Goal: Information Seeking & Learning: Learn about a topic

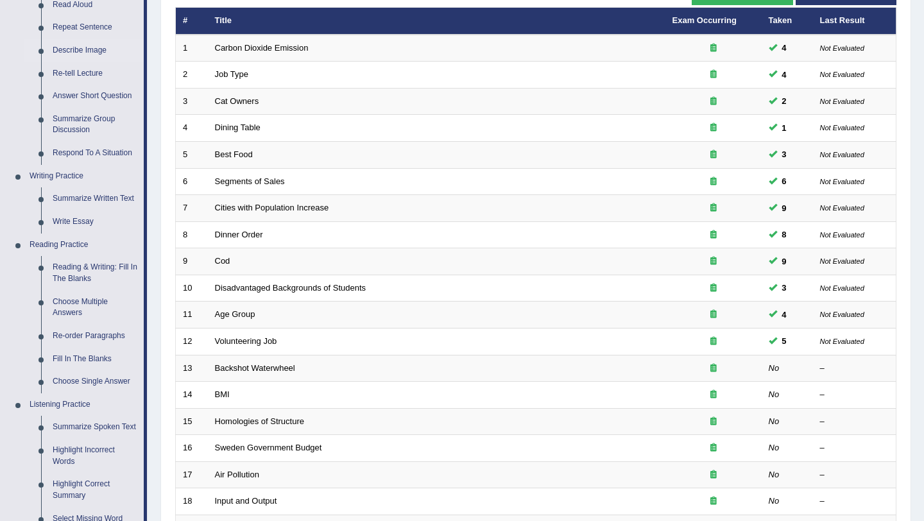
scroll to position [183, 0]
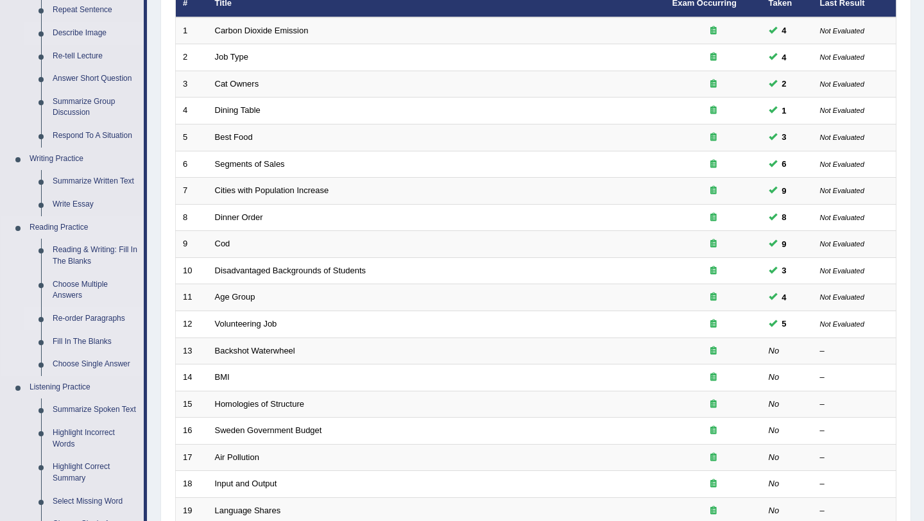
click at [100, 320] on link "Re-order Paragraphs" at bounding box center [95, 319] width 97 height 23
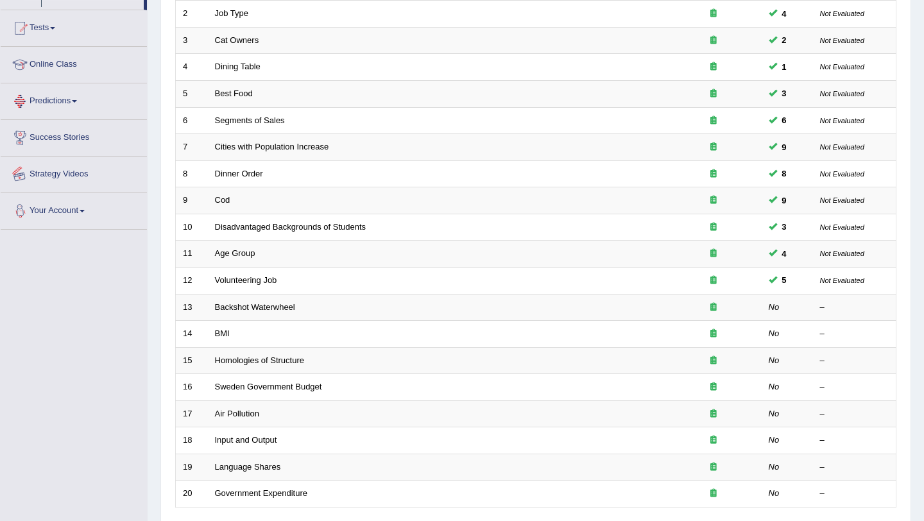
scroll to position [326, 0]
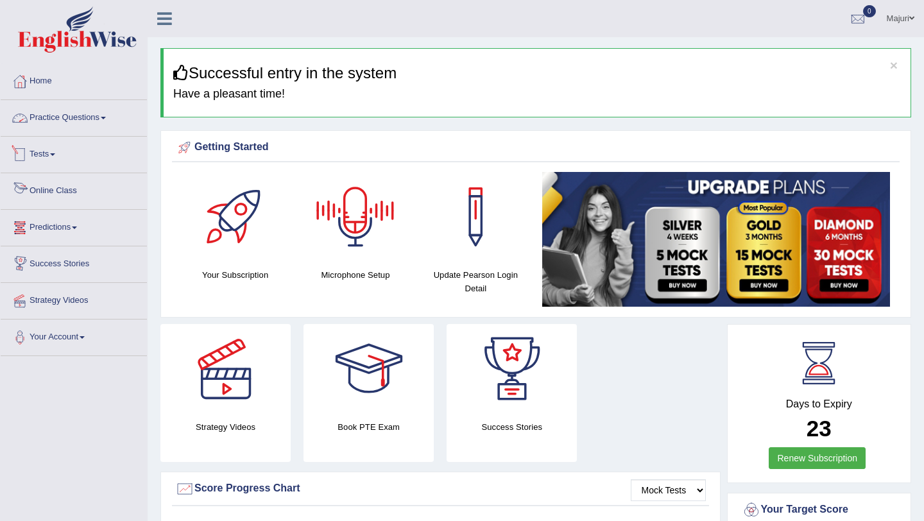
click at [77, 119] on link "Practice Questions" at bounding box center [74, 116] width 146 height 32
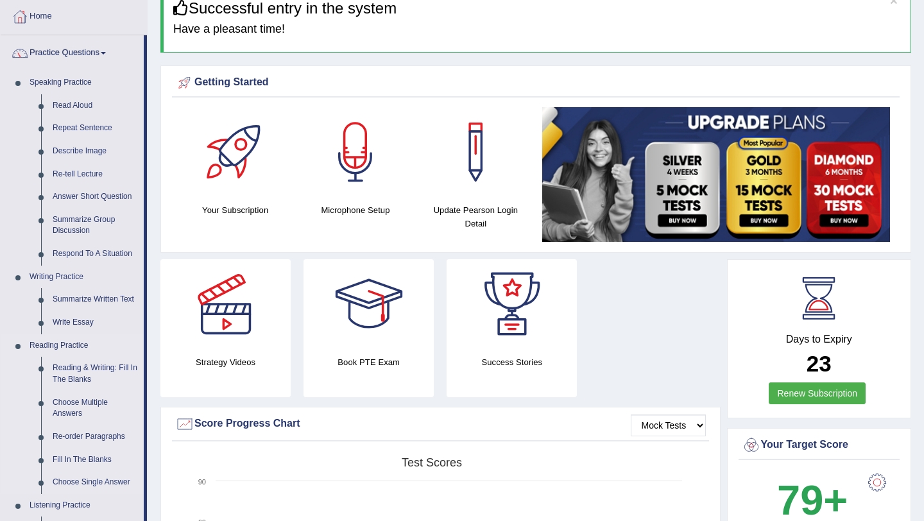
scroll to position [65, 0]
click at [114, 437] on link "Re-order Paragraphs" at bounding box center [95, 436] width 97 height 23
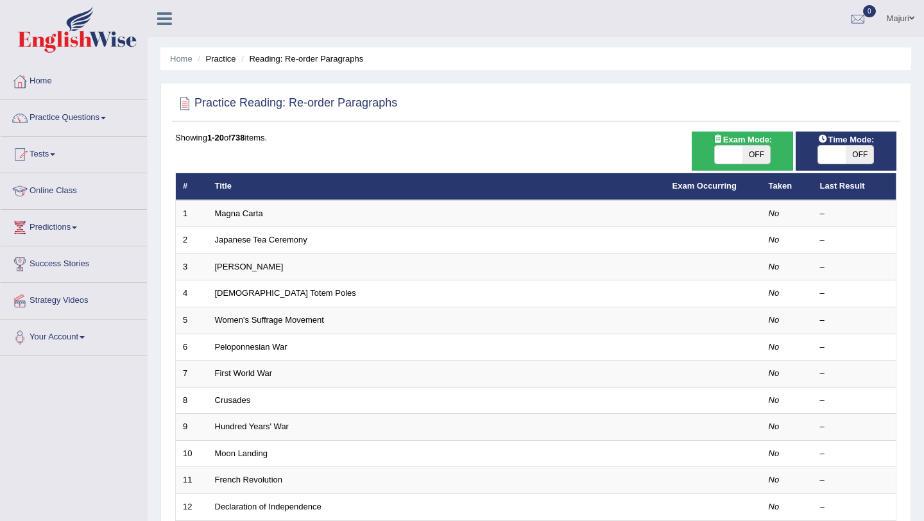
click at [730, 156] on span at bounding box center [729, 155] width 28 height 18
checkbox input "true"
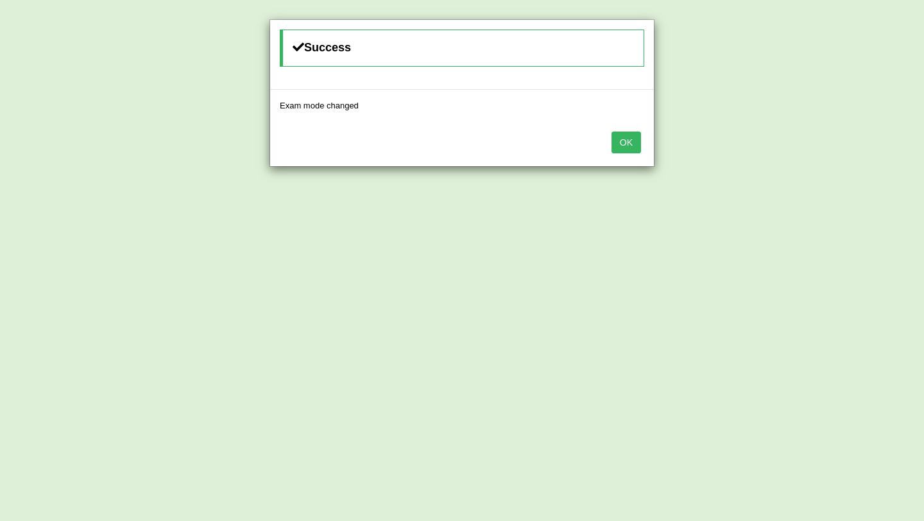
click at [626, 145] on button "OK" at bounding box center [627, 143] width 30 height 22
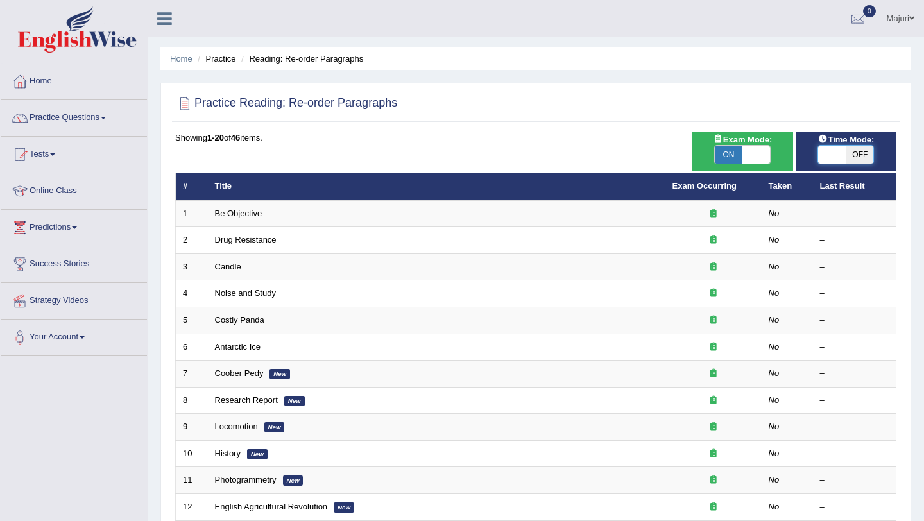
click at [826, 161] on span at bounding box center [833, 155] width 28 height 18
click at [838, 158] on span at bounding box center [833, 155] width 28 height 18
checkbox input "true"
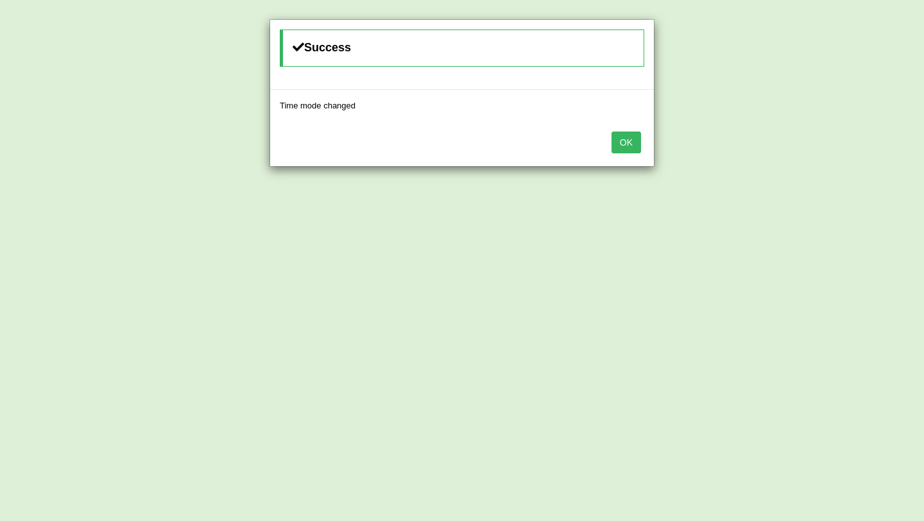
click at [635, 148] on button "OK" at bounding box center [627, 143] width 30 height 22
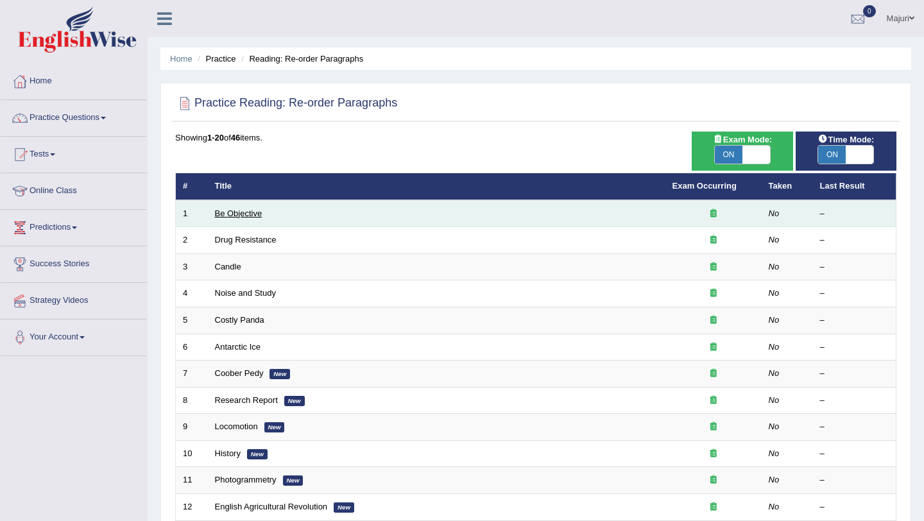
click at [223, 211] on link "Be Objective" at bounding box center [239, 214] width 48 height 10
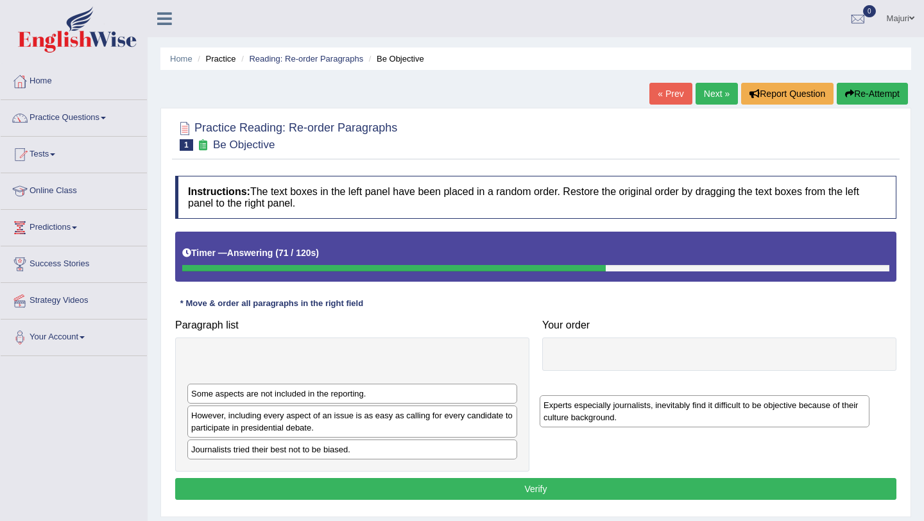
drag, startPoint x: 325, startPoint y: 358, endPoint x: 678, endPoint y: 404, distance: 355.4
click at [678, 404] on div "Experts especially journalists, inevitably find it difficult to be objective be…" at bounding box center [705, 411] width 330 height 32
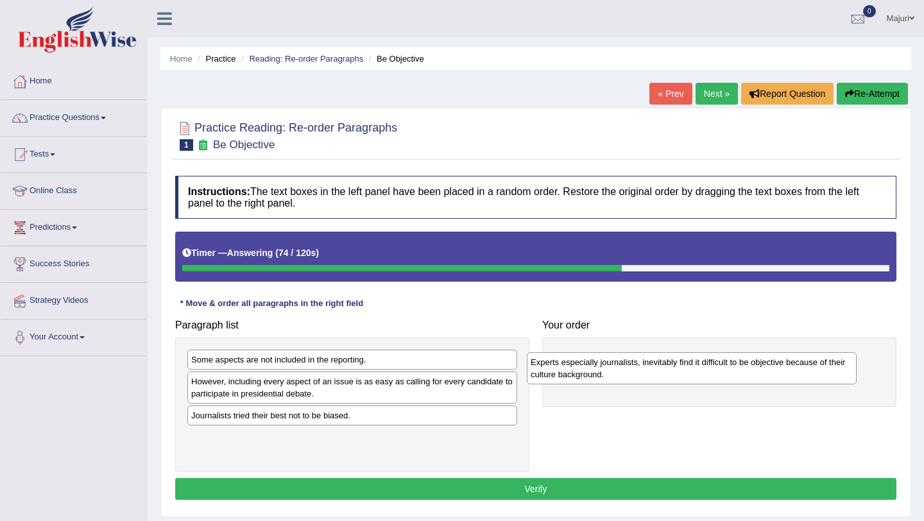
drag, startPoint x: 471, startPoint y: 365, endPoint x: 811, endPoint y: 363, distance: 340.3
click at [811, 366] on div "Experts especially journalists, inevitably find it difficult to be objective be…" at bounding box center [692, 368] width 330 height 32
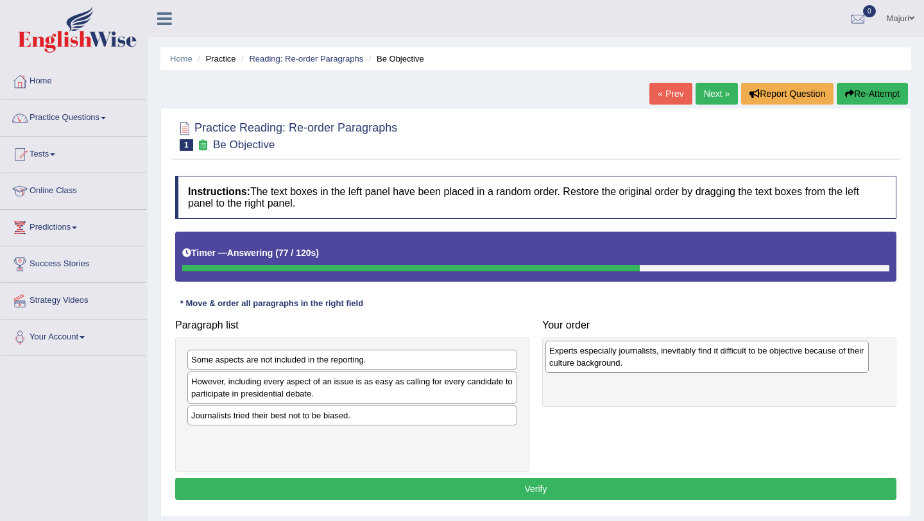
drag, startPoint x: 747, startPoint y: 360, endPoint x: 732, endPoint y: 351, distance: 17.8
click at [732, 351] on div "Experts especially journalists, inevitably find it difficult to be objective be…" at bounding box center [708, 357] width 324 height 32
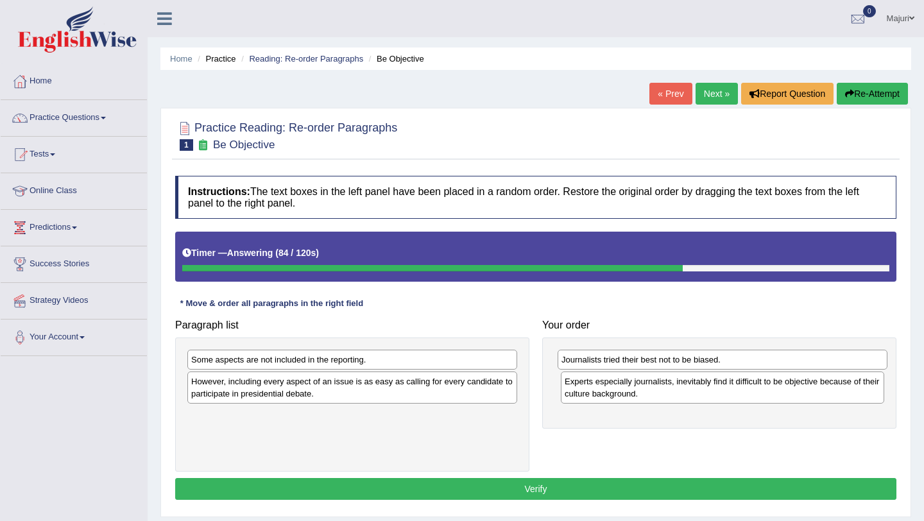
drag, startPoint x: 390, startPoint y: 417, endPoint x: 761, endPoint y: 360, distance: 374.8
click at [761, 360] on div "Journalists tried their best not to be biased." at bounding box center [723, 360] width 330 height 20
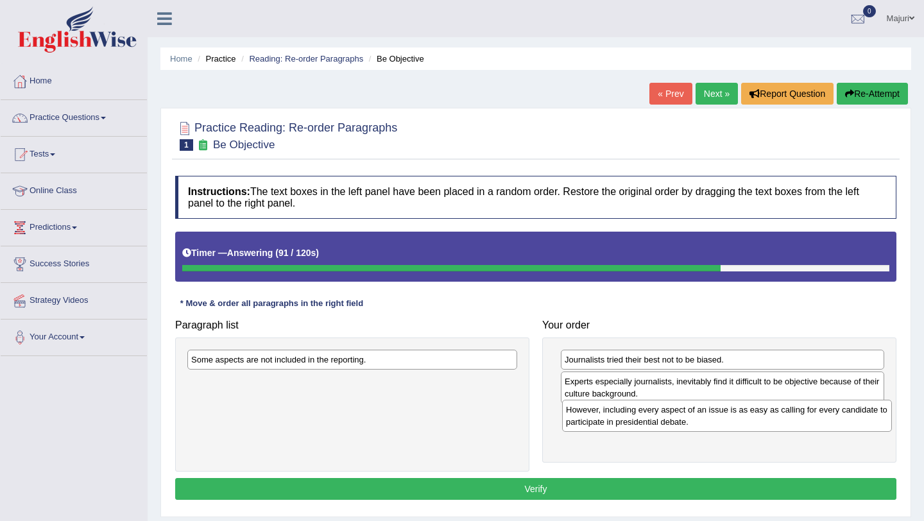
drag, startPoint x: 365, startPoint y: 387, endPoint x: 740, endPoint y: 415, distance: 375.9
click at [740, 415] on div "However, including every aspect of an issue is as easy as calling for every can…" at bounding box center [727, 416] width 330 height 32
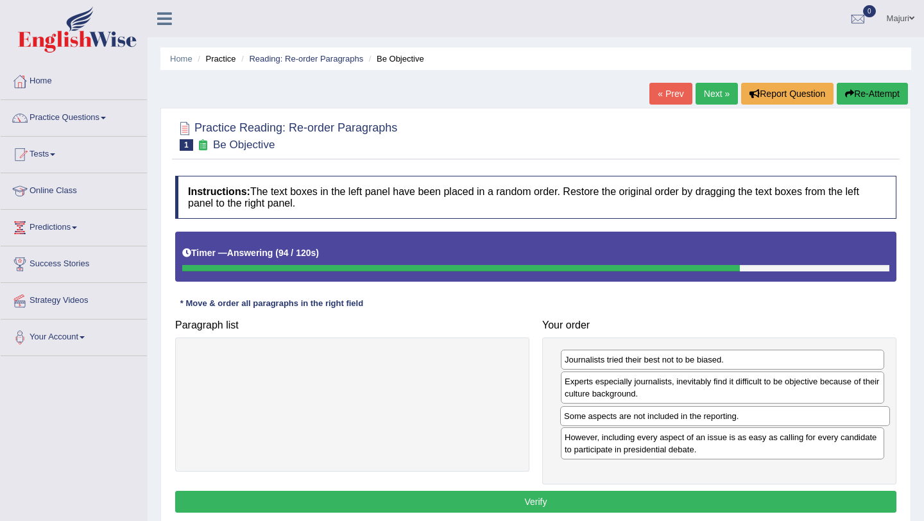
drag, startPoint x: 373, startPoint y: 359, endPoint x: 746, endPoint y: 415, distance: 377.3
click at [746, 415] on div "Some aspects are not included in the reporting." at bounding box center [725, 416] width 330 height 20
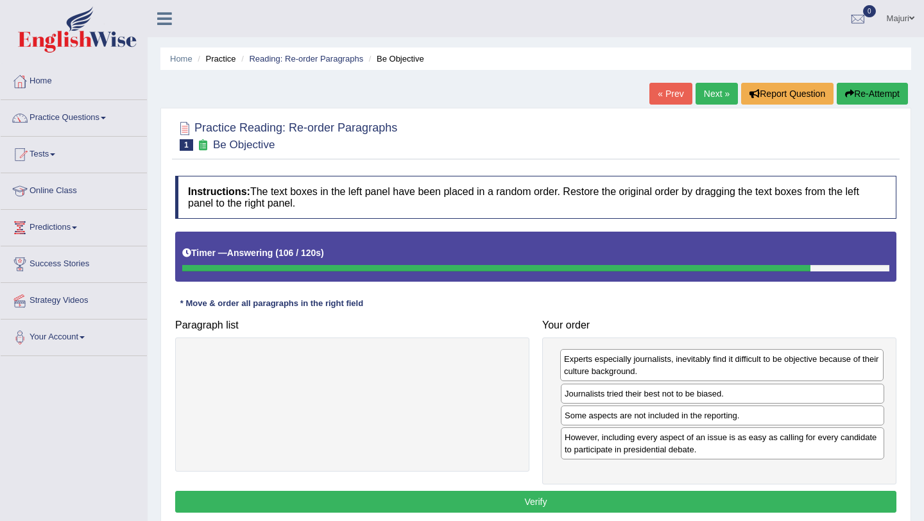
drag, startPoint x: 682, startPoint y: 387, endPoint x: 682, endPoint y: 363, distance: 23.8
click at [682, 364] on div "Experts especially journalists, inevitably find it difficult to be objective be…" at bounding box center [722, 365] width 324 height 32
click at [586, 508] on button "Verify" at bounding box center [536, 502] width 722 height 22
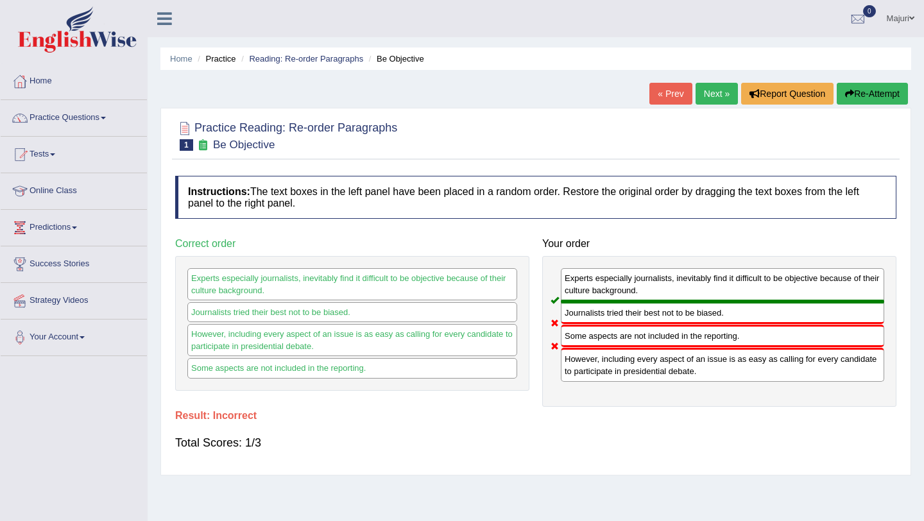
click at [874, 101] on button "Re-Attempt" at bounding box center [872, 94] width 71 height 22
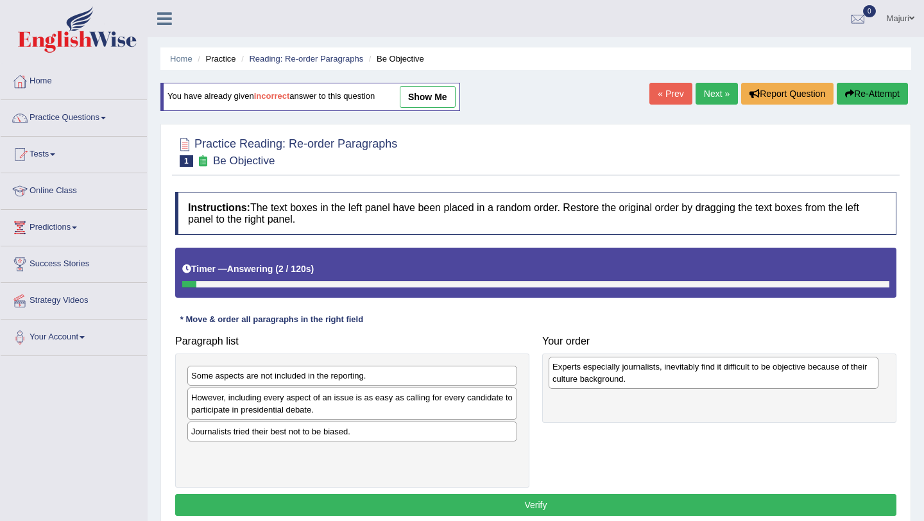
drag, startPoint x: 354, startPoint y: 385, endPoint x: 715, endPoint y: 373, distance: 361.6
click at [715, 373] on div "Experts especially journalists, inevitably find it difficult to be objective be…" at bounding box center [714, 373] width 330 height 32
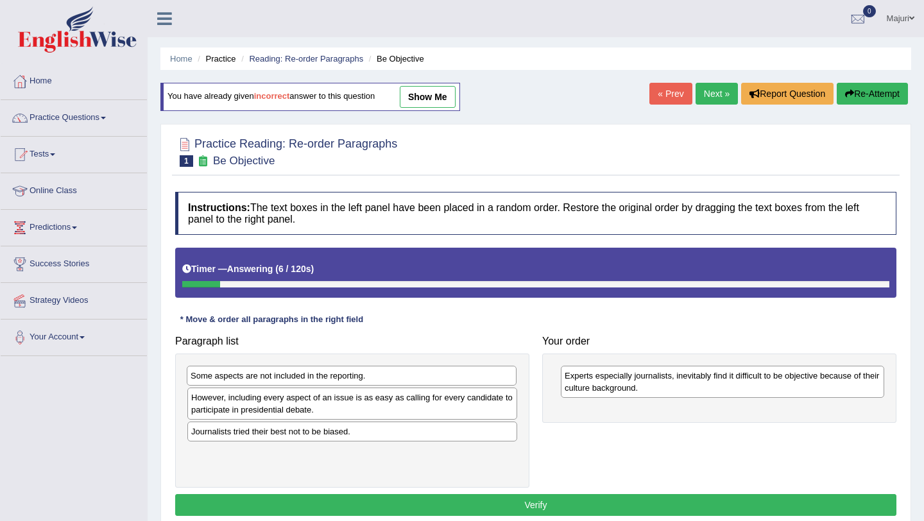
click at [365, 379] on div "Some aspects are not included in the reporting." at bounding box center [352, 376] width 330 height 20
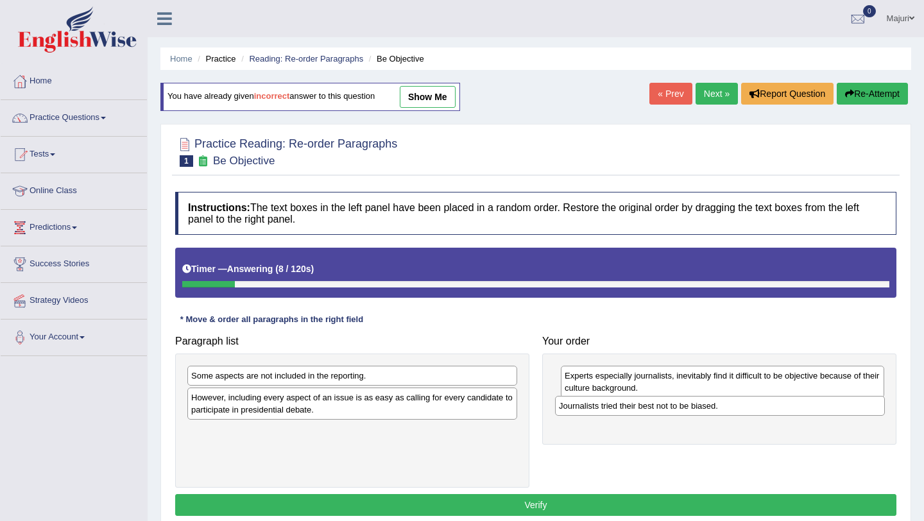
drag, startPoint x: 362, startPoint y: 430, endPoint x: 737, endPoint y: 404, distance: 375.9
click at [737, 404] on div "Journalists tried their best not to be biased." at bounding box center [720, 406] width 330 height 20
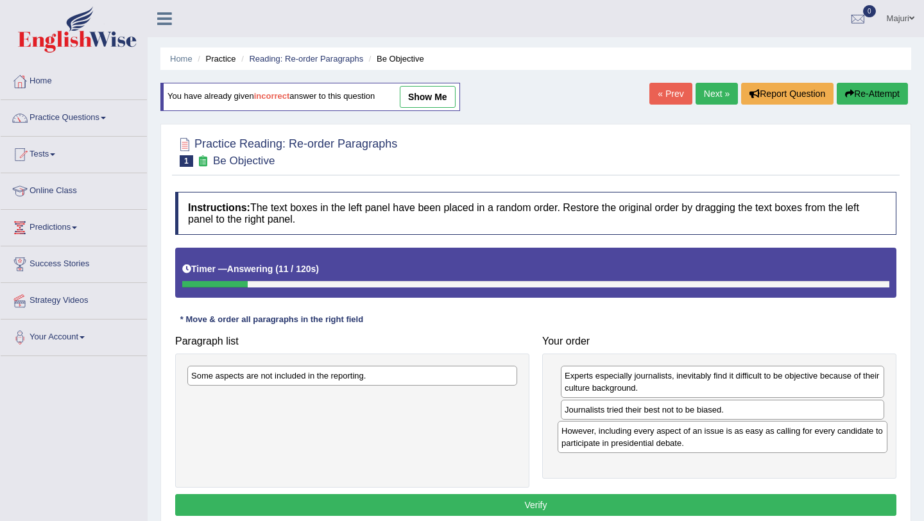
drag, startPoint x: 374, startPoint y: 404, endPoint x: 745, endPoint y: 438, distance: 371.9
click at [745, 438] on div "However, including every aspect of an issue is as easy as calling for every can…" at bounding box center [723, 437] width 330 height 32
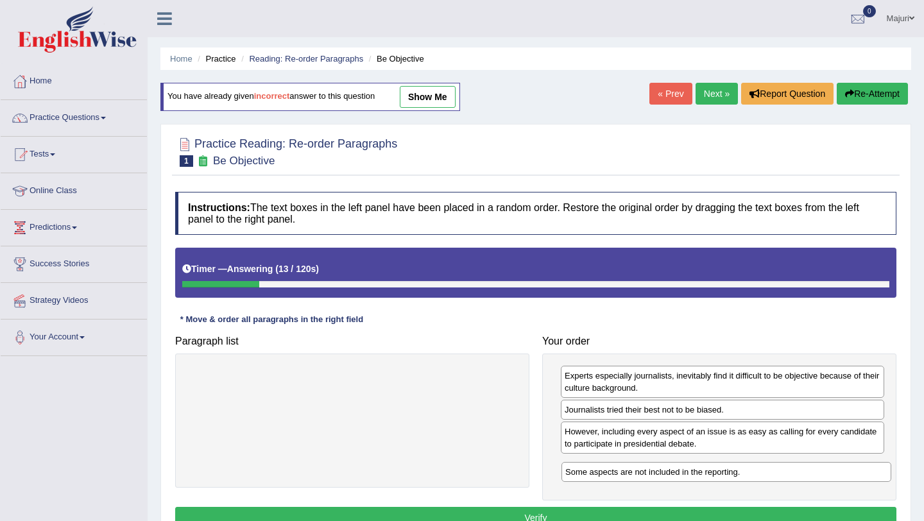
drag, startPoint x: 466, startPoint y: 380, endPoint x: 840, endPoint y: 476, distance: 386.5
click at [840, 476] on div "Some aspects are not included in the reporting." at bounding box center [727, 472] width 330 height 20
click at [758, 517] on button "Verify" at bounding box center [536, 518] width 722 height 22
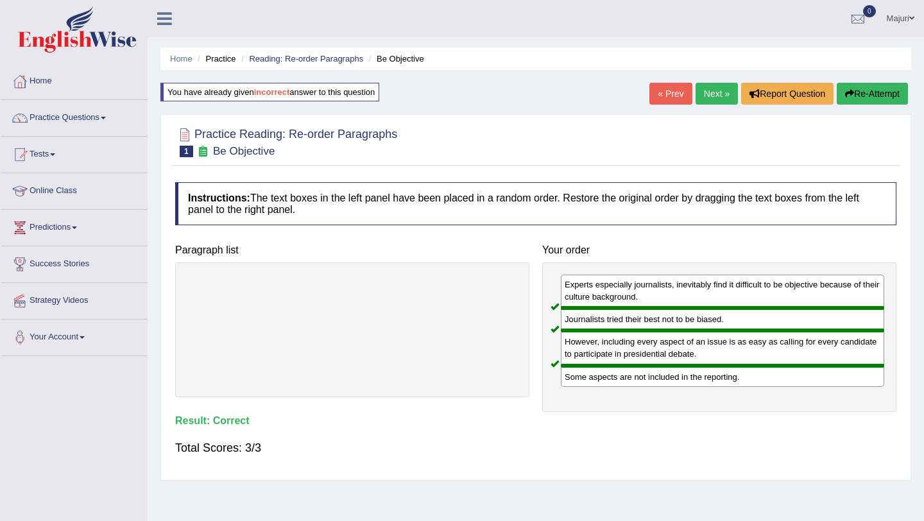
click at [700, 100] on link "Next »" at bounding box center [717, 94] width 42 height 22
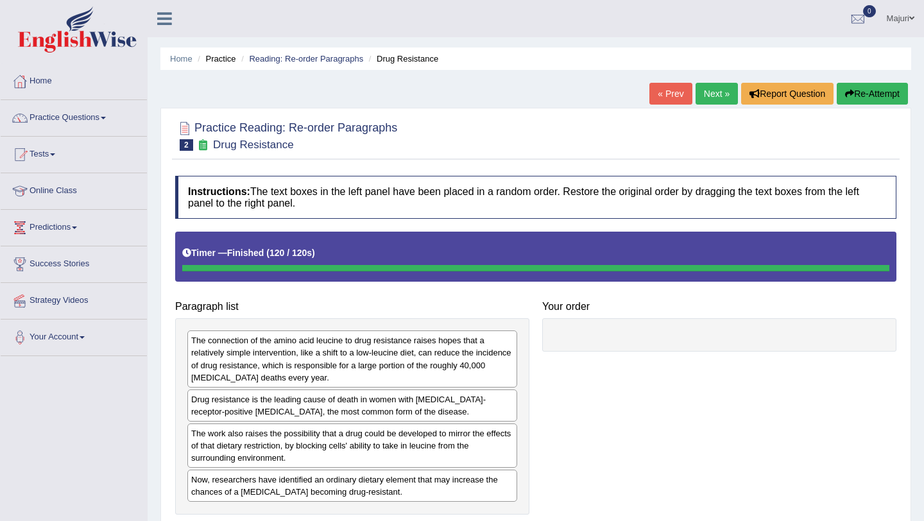
click at [874, 97] on button "Re-Attempt" at bounding box center [872, 94] width 71 height 22
click at [853, 92] on button "Re-Attempt" at bounding box center [872, 94] width 71 height 22
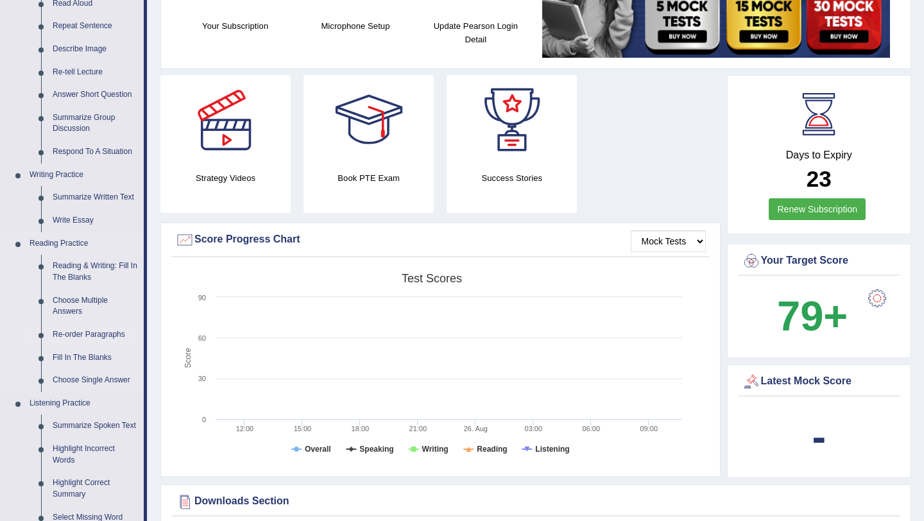
click at [89, 331] on link "Re-order Paragraphs" at bounding box center [95, 335] width 97 height 23
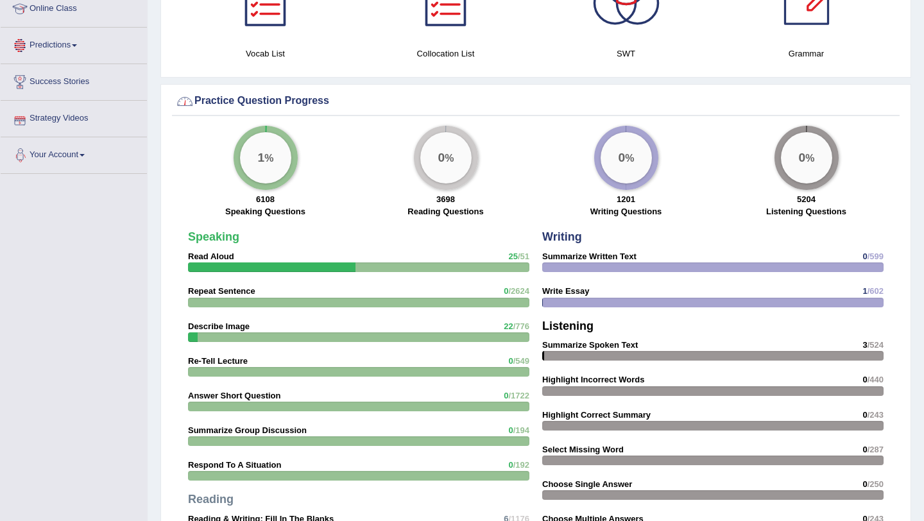
scroll to position [864, 0]
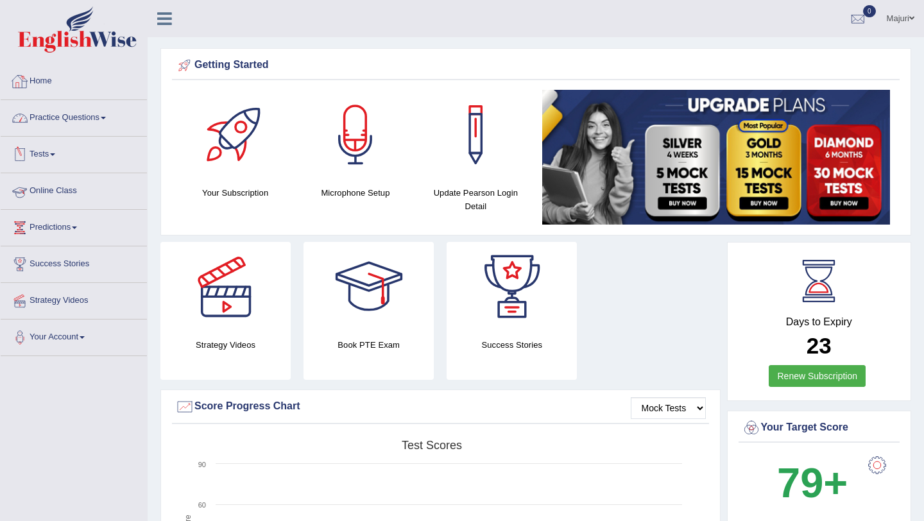
click at [70, 113] on link "Practice Questions" at bounding box center [74, 116] width 146 height 32
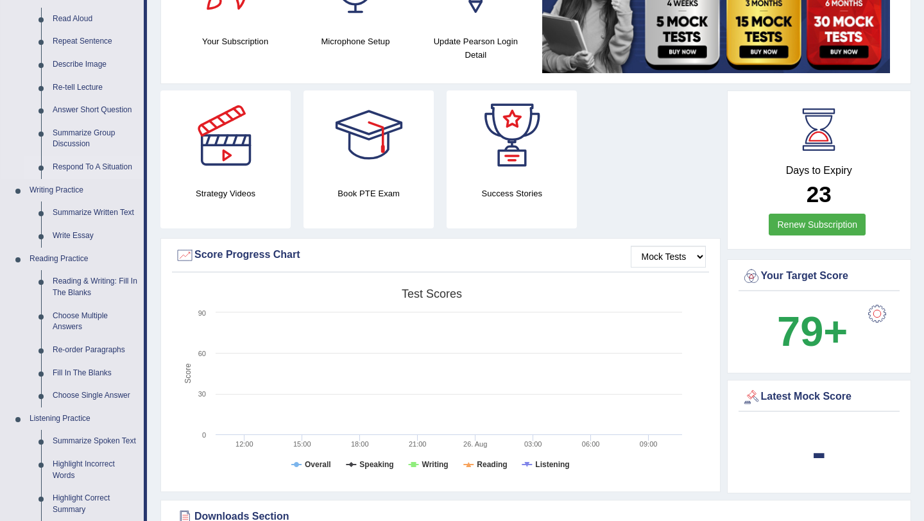
scroll to position [156, 0]
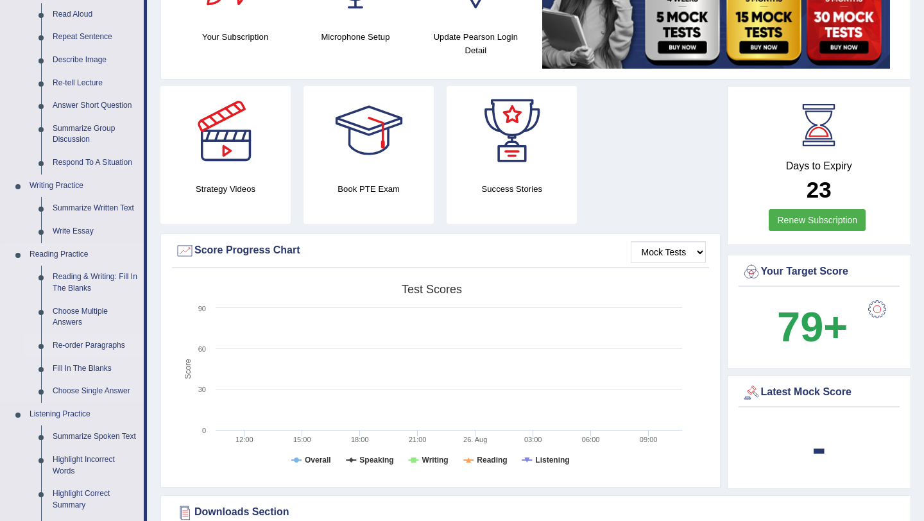
click at [94, 343] on link "Re-order Paragraphs" at bounding box center [95, 345] width 97 height 23
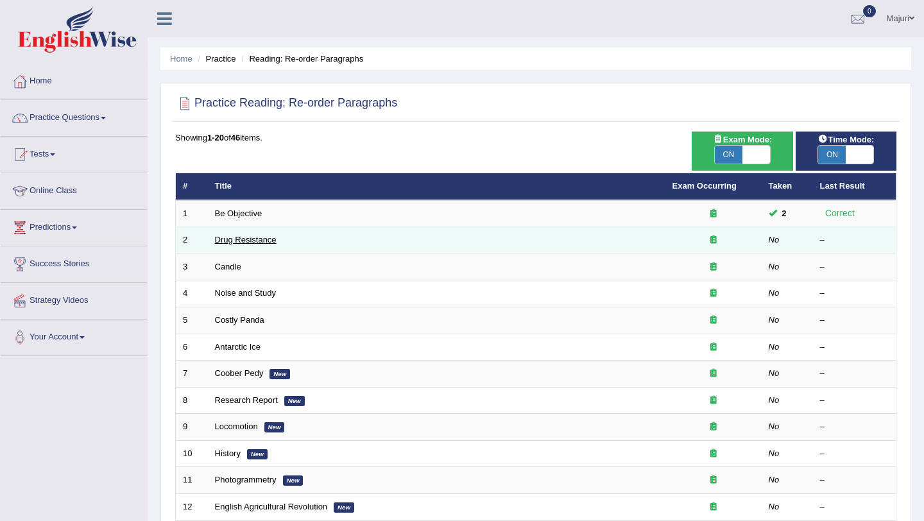
click at [247, 241] on link "Drug Resistance" at bounding box center [246, 240] width 62 height 10
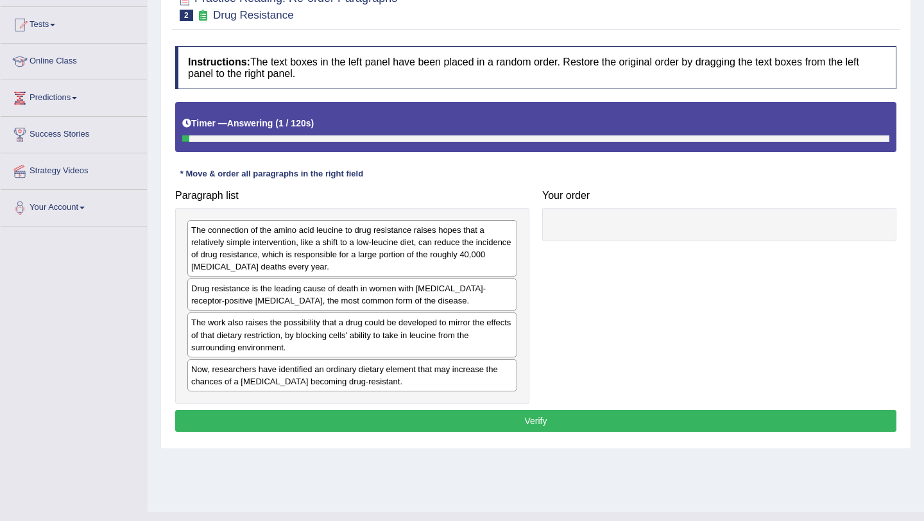
scroll to position [143, 0]
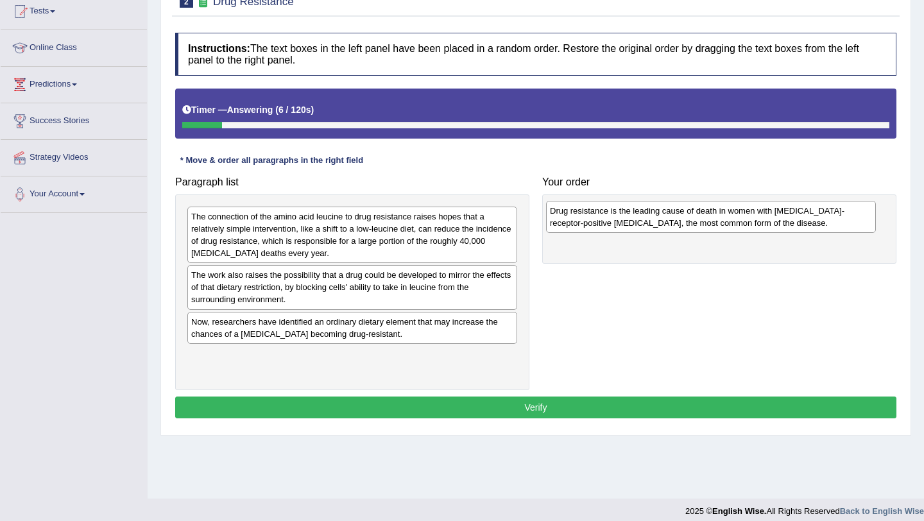
drag, startPoint x: 355, startPoint y: 285, endPoint x: 716, endPoint y: 220, distance: 367.2
click at [716, 220] on div "Drug resistance is the leading cause of death in women with estrogen-receptor-p…" at bounding box center [711, 217] width 330 height 32
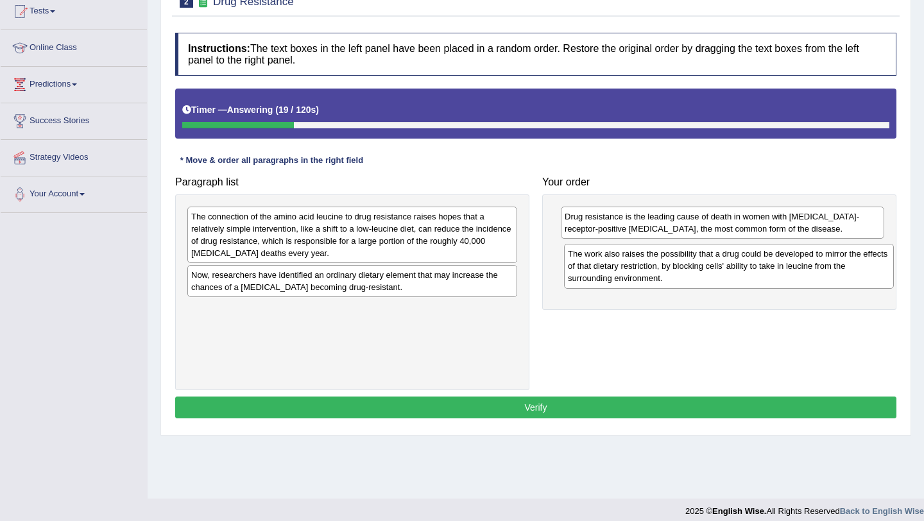
drag, startPoint x: 312, startPoint y: 281, endPoint x: 689, endPoint y: 260, distance: 377.5
click at [689, 260] on div "The work also raises the possibility that a drug could be developed to mirror t…" at bounding box center [729, 266] width 330 height 44
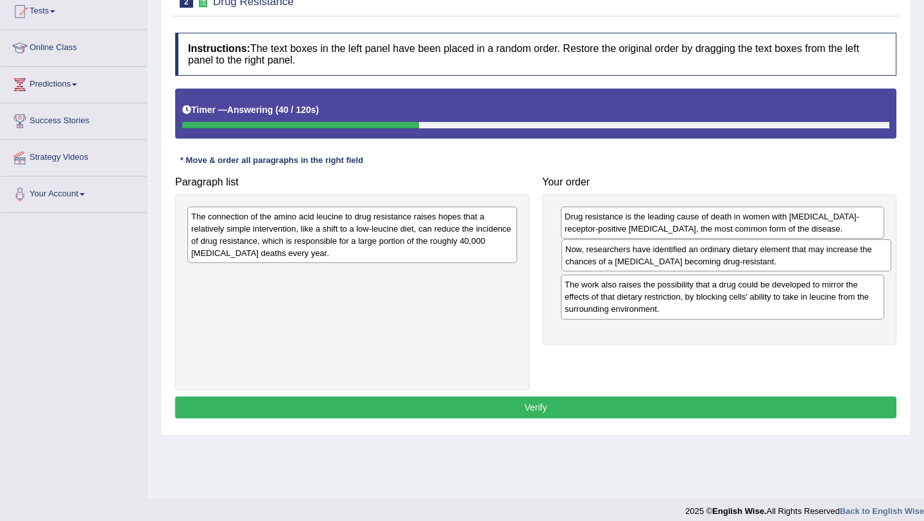
drag, startPoint x: 278, startPoint y: 278, endPoint x: 648, endPoint y: 254, distance: 370.6
click at [651, 252] on div "Now, researchers have identified an ordinary dietary element that may increase …" at bounding box center [727, 255] width 330 height 32
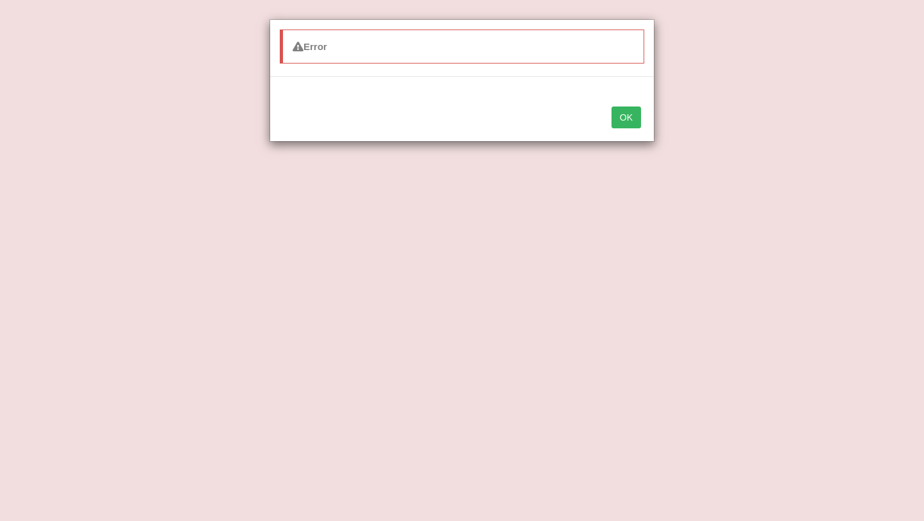
click at [632, 124] on button "OK" at bounding box center [627, 118] width 30 height 22
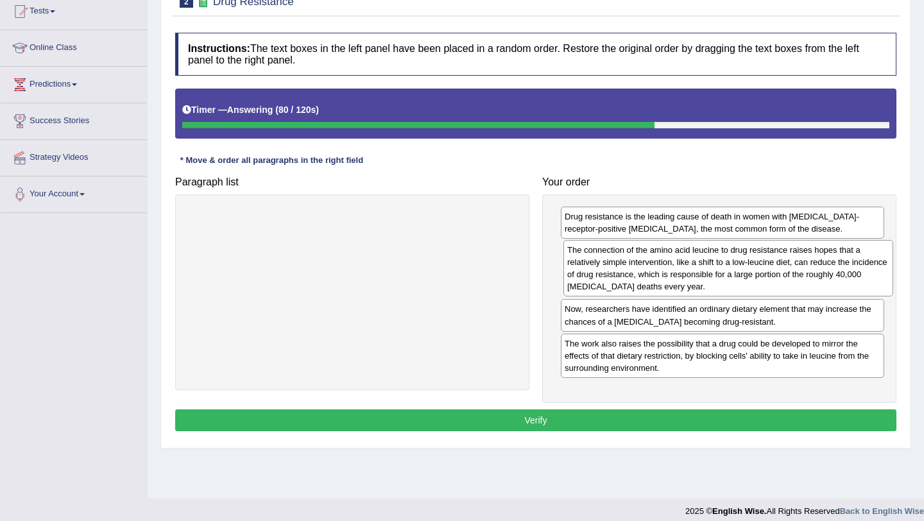
drag, startPoint x: 385, startPoint y: 229, endPoint x: 761, endPoint y: 263, distance: 377.7
click at [761, 263] on div "The connection of the amino acid leucine to drug resistance raises hopes that a…" at bounding box center [729, 268] width 330 height 56
click at [614, 417] on button "Verify" at bounding box center [536, 421] width 722 height 22
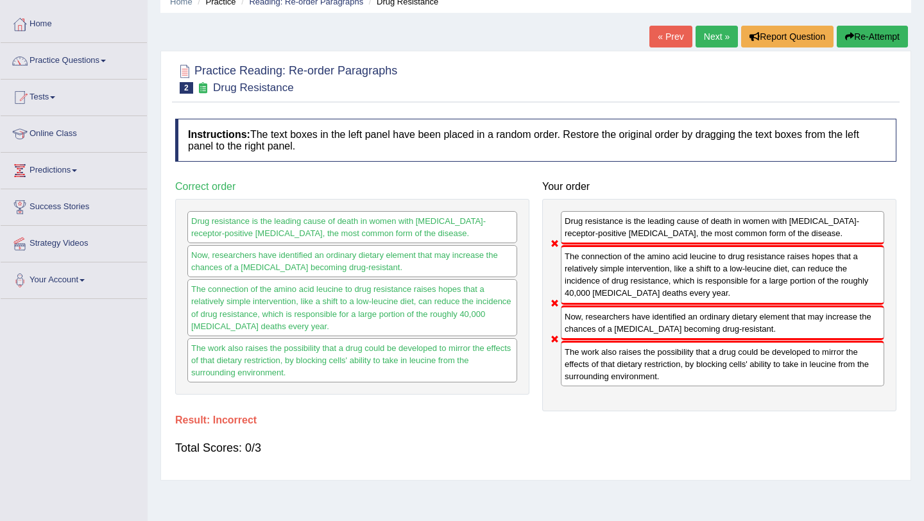
scroll to position [0, 0]
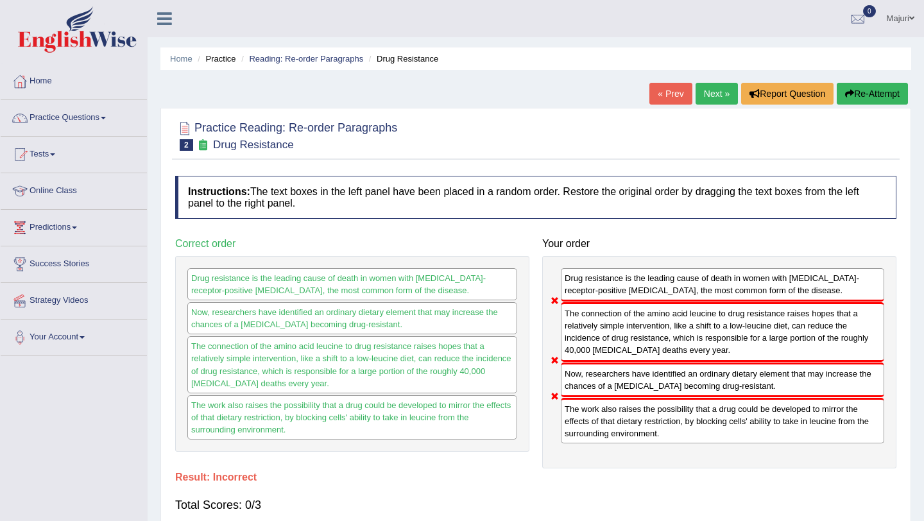
click at [704, 90] on link "Next »" at bounding box center [717, 94] width 42 height 22
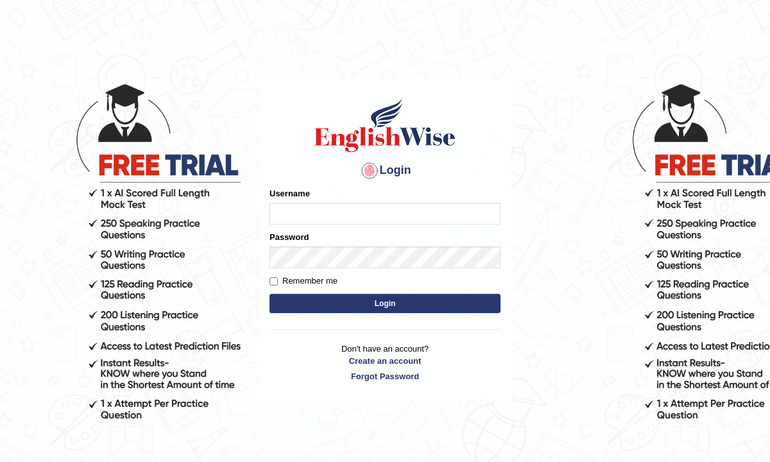
type input "Mayuguna"
click at [345, 306] on button "Login" at bounding box center [385, 303] width 231 height 19
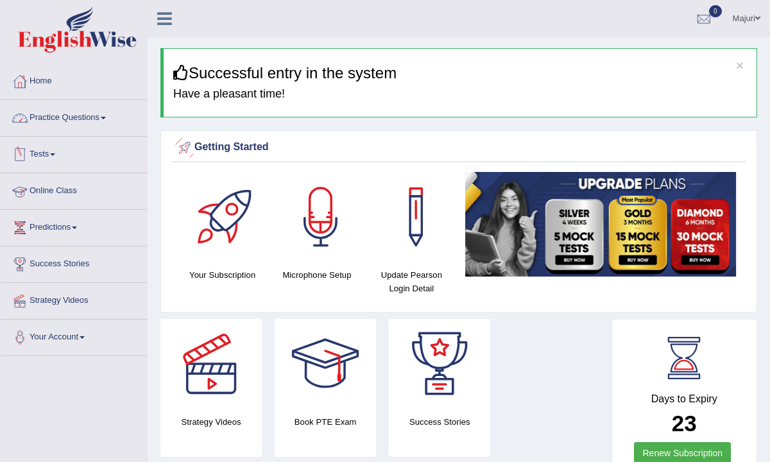
click at [69, 125] on link "Practice Questions" at bounding box center [74, 116] width 146 height 32
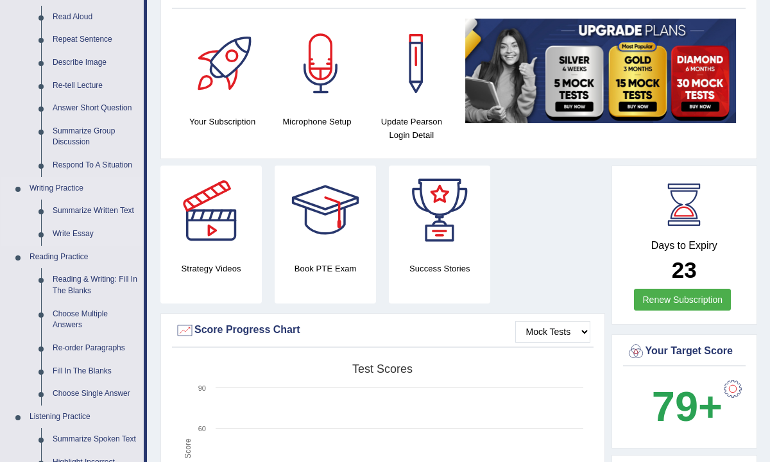
scroll to position [155, 0]
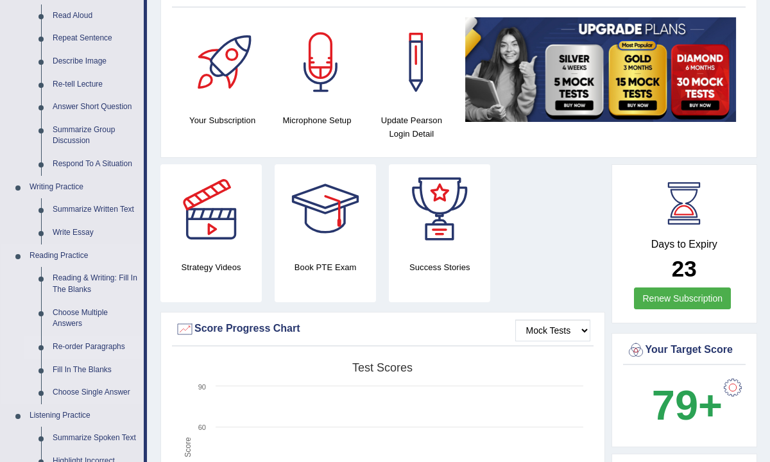
click at [110, 347] on link "Re-order Paragraphs" at bounding box center [95, 347] width 97 height 23
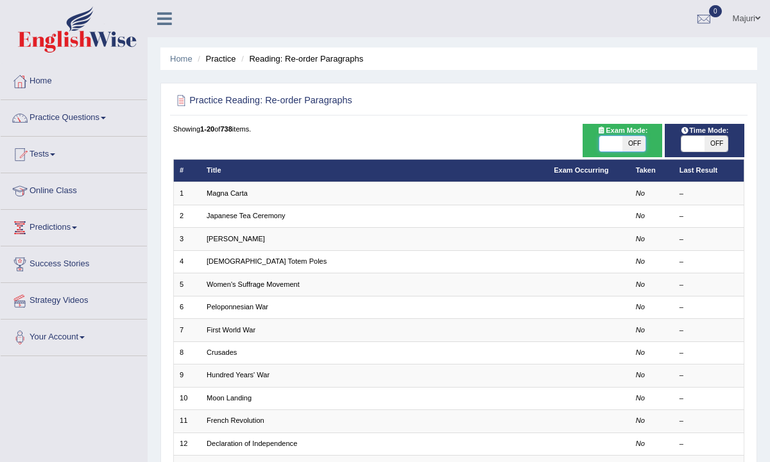
click at [606, 145] on span at bounding box center [611, 143] width 23 height 15
checkbox input "true"
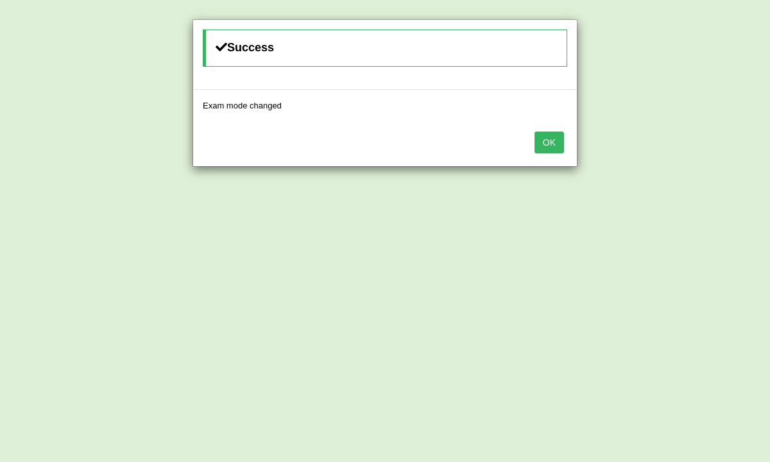
click at [552, 141] on button "OK" at bounding box center [550, 143] width 30 height 22
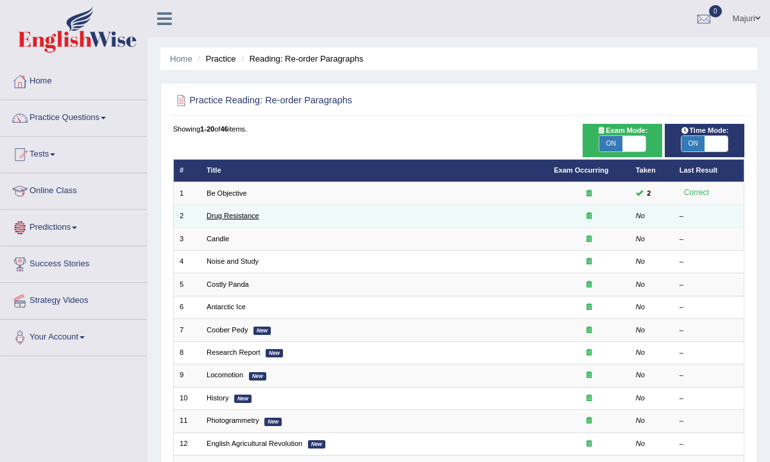
click at [229, 214] on link "Drug Resistance" at bounding box center [233, 216] width 53 height 8
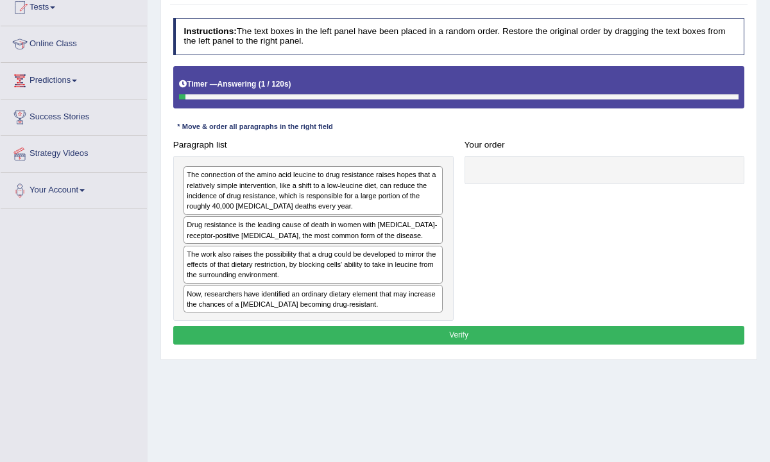
scroll to position [151, 0]
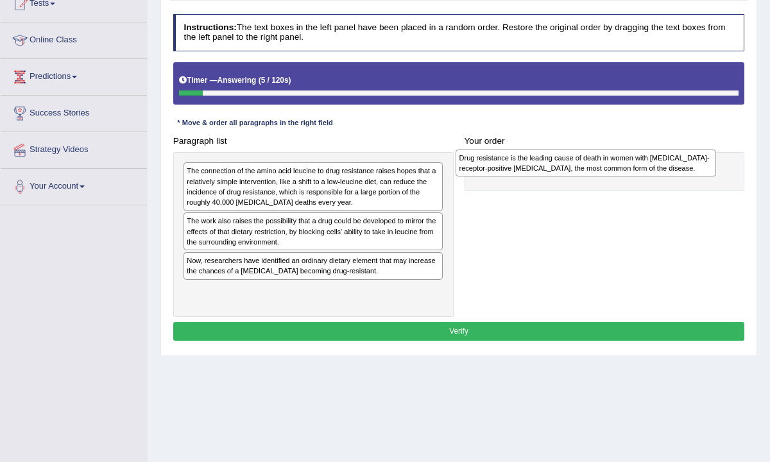
drag, startPoint x: 317, startPoint y: 225, endPoint x: 641, endPoint y: 169, distance: 329.7
click at [641, 168] on div "Drug resistance is the leading cause of death in women with estrogen-receptor-p…" at bounding box center [586, 163] width 261 height 27
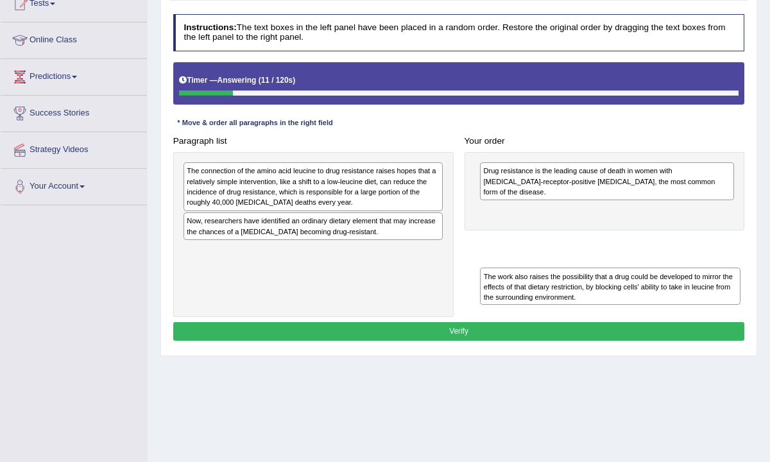
drag, startPoint x: 310, startPoint y: 226, endPoint x: 663, endPoint y: 306, distance: 361.5
click at [663, 306] on div "Paragraph list The connection of the amino acid leucine to drug resistance rais…" at bounding box center [459, 225] width 583 height 186
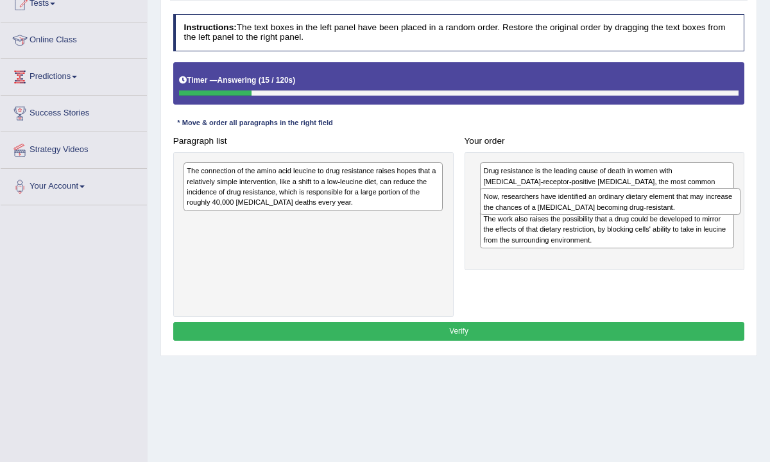
drag, startPoint x: 300, startPoint y: 221, endPoint x: 652, endPoint y: 208, distance: 352.7
click at [652, 208] on div "Now, researchers have identified an ordinary dietary element that may increase …" at bounding box center [610, 201] width 261 height 27
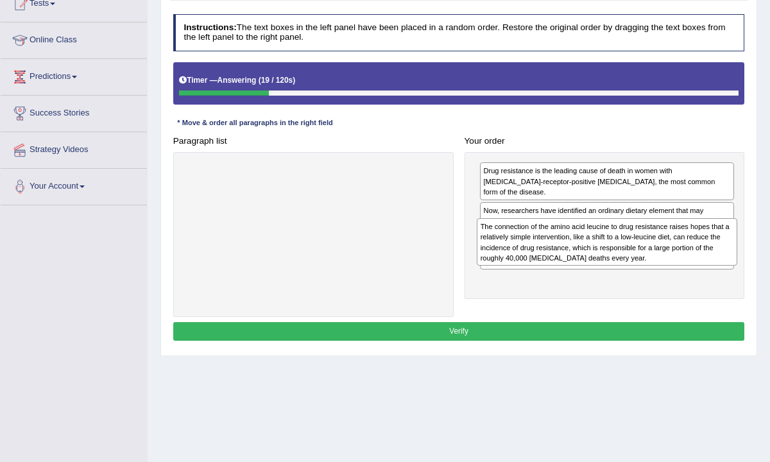
drag, startPoint x: 323, startPoint y: 179, endPoint x: 672, endPoint y: 250, distance: 355.8
click at [672, 250] on div "The connection of the amino acid leucine to drug resistance raises hopes that a…" at bounding box center [607, 242] width 261 height 48
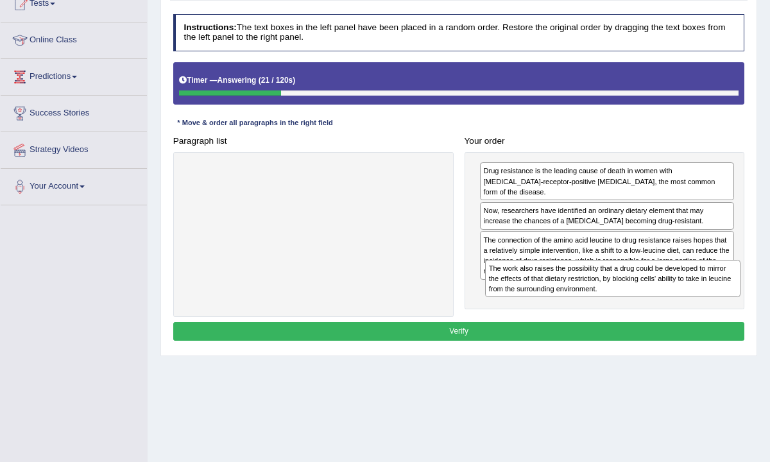
drag, startPoint x: 659, startPoint y: 238, endPoint x: 670, endPoint y: 300, distance: 63.8
click at [670, 300] on div "Paragraph list Correct order Drug resistance is the leading cause of death in w…" at bounding box center [459, 225] width 583 height 186
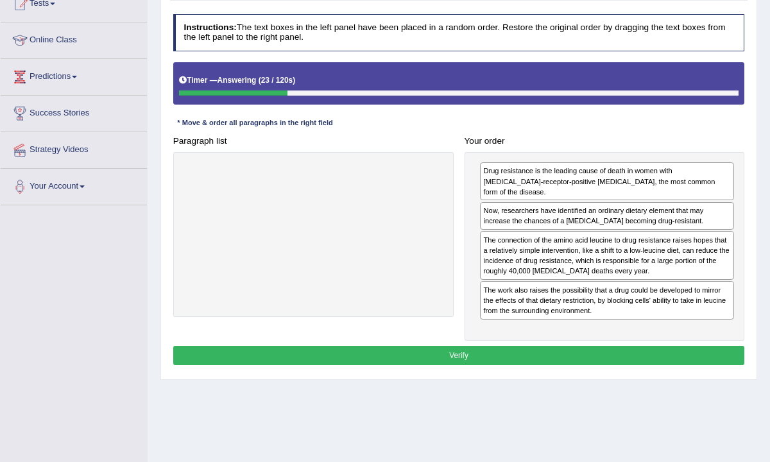
click at [587, 346] on button "Verify" at bounding box center [459, 355] width 572 height 19
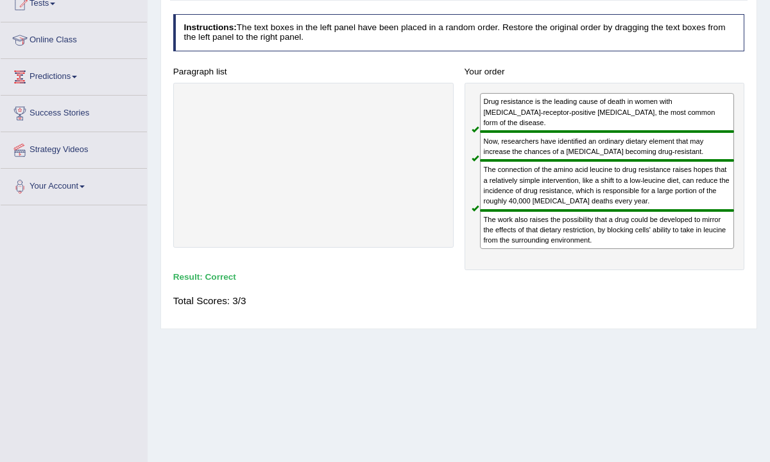
scroll to position [0, 0]
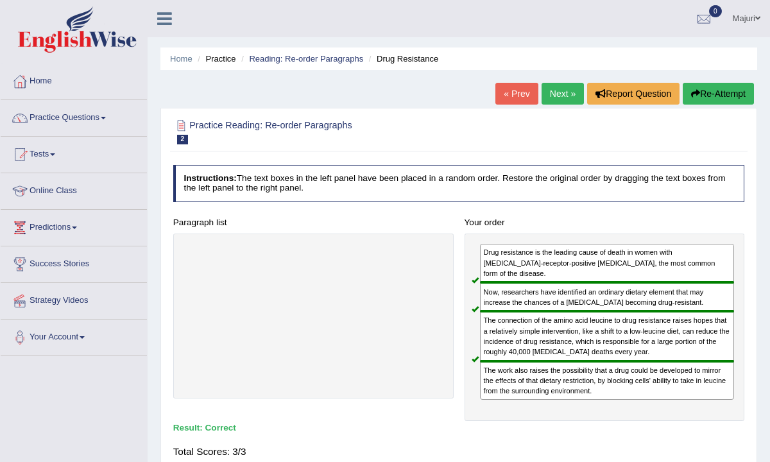
click at [548, 97] on link "Next »" at bounding box center [563, 94] width 42 height 22
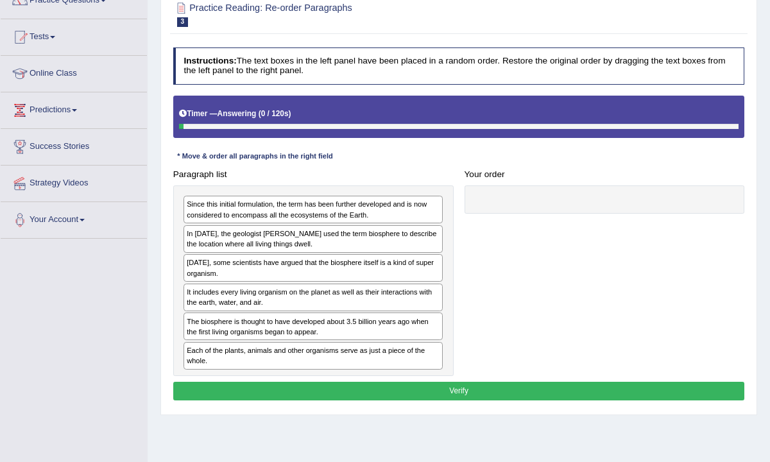
scroll to position [128, 0]
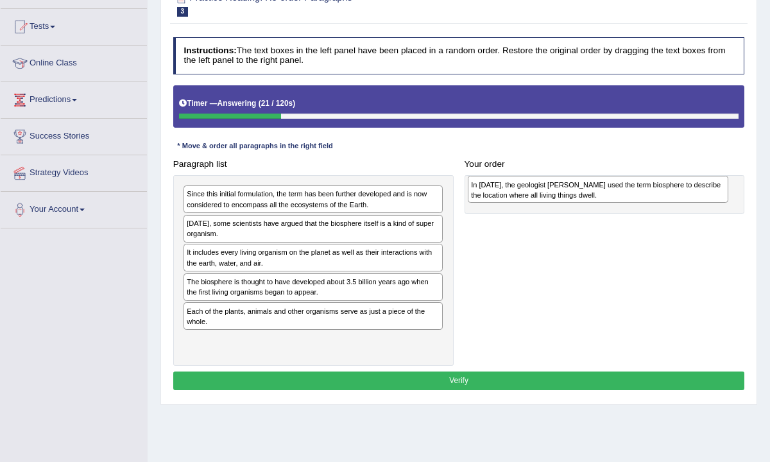
drag, startPoint x: 314, startPoint y: 220, endPoint x: 652, endPoint y: 186, distance: 339.4
click at [652, 186] on div "In [DATE], the geologist [PERSON_NAME] used the term biosphere to describe the …" at bounding box center [598, 189] width 261 height 27
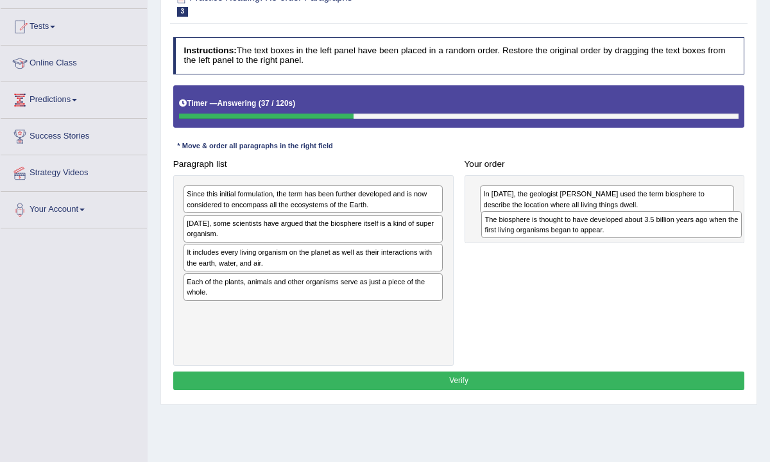
drag, startPoint x: 239, startPoint y: 284, endPoint x: 593, endPoint y: 234, distance: 357.3
click at [593, 234] on div "The biosphere is thought to have developed about 3.5 billion years ago when the…" at bounding box center [612, 224] width 261 height 27
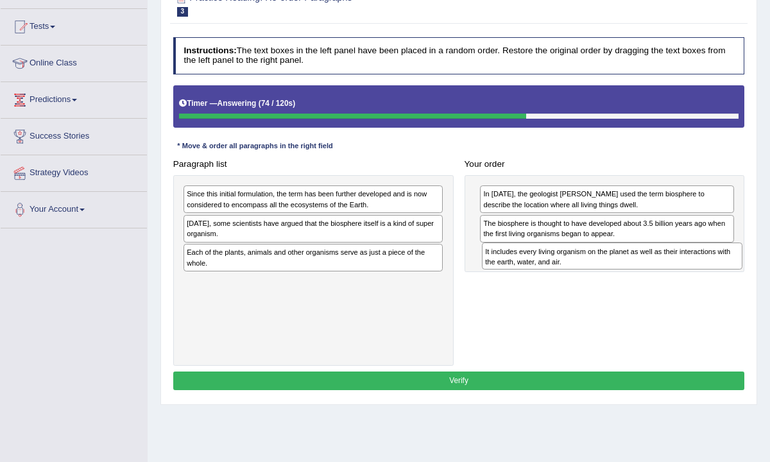
drag, startPoint x: 205, startPoint y: 253, endPoint x: 560, endPoint y: 266, distance: 354.6
click at [560, 267] on div "Paragraph list Since this initial formulation, the term has been further develo…" at bounding box center [459, 260] width 583 height 211
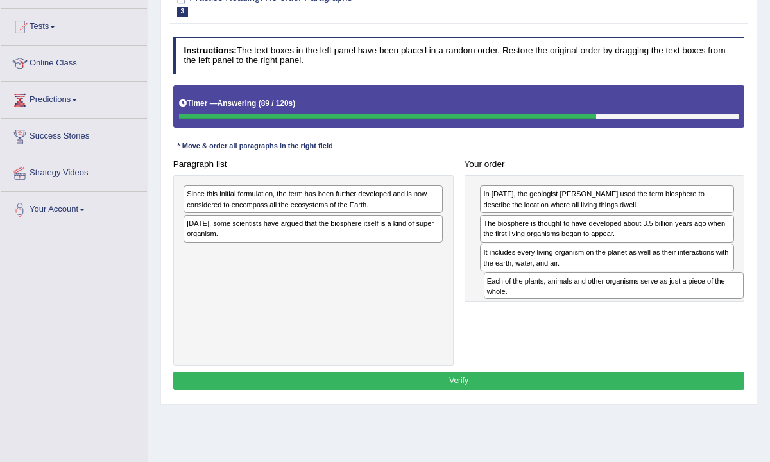
drag, startPoint x: 351, startPoint y: 253, endPoint x: 705, endPoint y: 299, distance: 356.8
click at [707, 303] on div "Paragraph list Since this initial formulation, the term has been further develo…" at bounding box center [459, 260] width 583 height 211
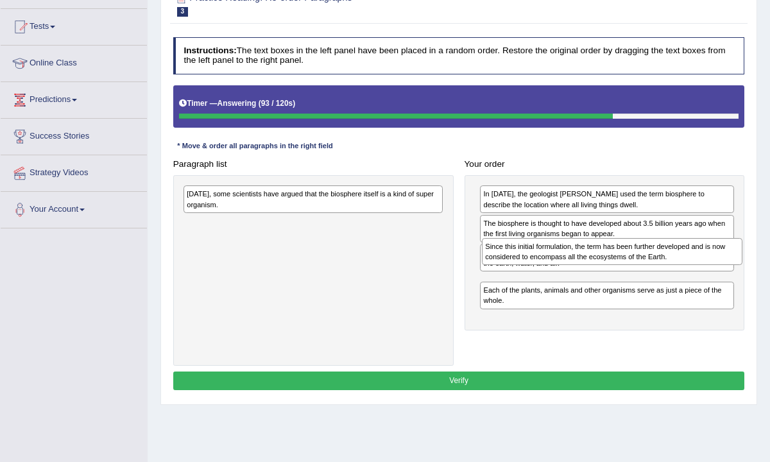
drag, startPoint x: 367, startPoint y: 196, endPoint x: 721, endPoint y: 259, distance: 359.4
click at [722, 263] on div "Since this initial formulation, the term has been further developed and is now …" at bounding box center [612, 251] width 261 height 27
drag, startPoint x: 646, startPoint y: 286, endPoint x: 648, endPoint y: 267, distance: 18.8
click at [648, 267] on div "In 1875, the geologist Eduard Suess used the term biosphere to describe the loc…" at bounding box center [605, 252] width 281 height 155
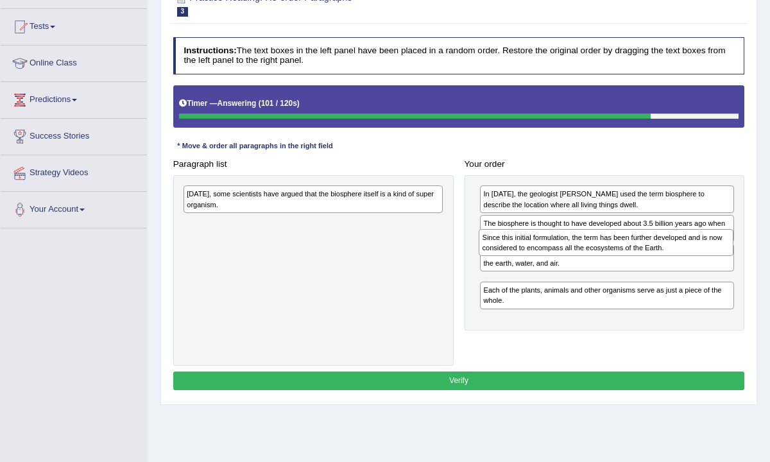
drag, startPoint x: 598, startPoint y: 289, endPoint x: 600, endPoint y: 260, distance: 29.0
click at [600, 260] on div "In 1875, the geologist Eduard Suess used the term biosphere to describe the loc…" at bounding box center [605, 252] width 281 height 155
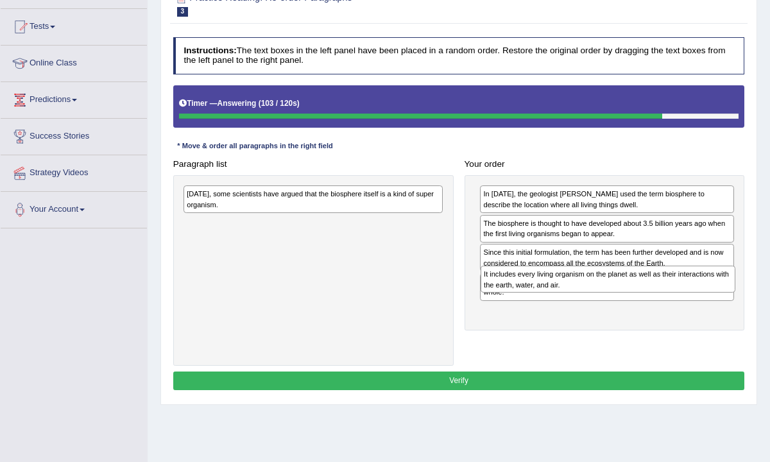
drag, startPoint x: 569, startPoint y: 252, endPoint x: 574, endPoint y: 295, distance: 43.2
click at [574, 295] on div "In 1875, the geologist Eduard Suess used the term biosphere to describe the loc…" at bounding box center [605, 252] width 281 height 155
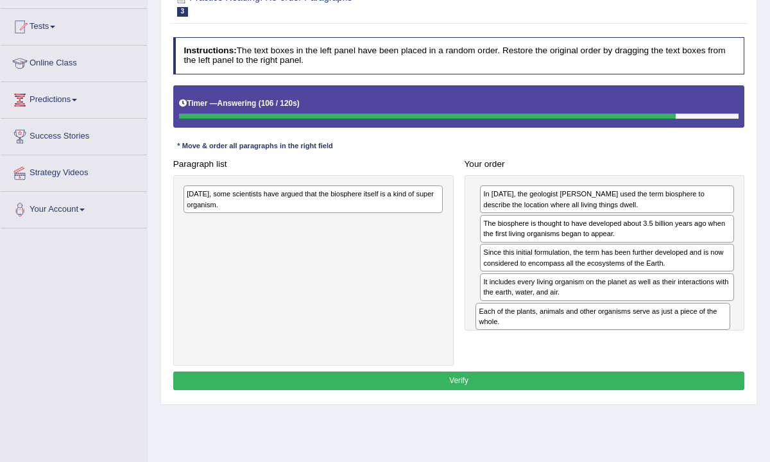
drag, startPoint x: 568, startPoint y: 282, endPoint x: 567, endPoint y: 337, distance: 54.6
click at [567, 337] on div "Paragraph list Today, some scientists have argued that the biosphere itself is …" at bounding box center [459, 260] width 583 height 211
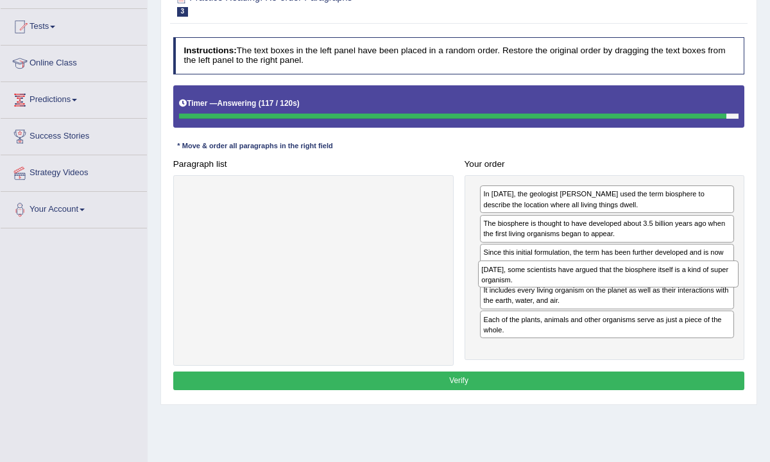
drag, startPoint x: 299, startPoint y: 193, endPoint x: 649, endPoint y: 288, distance: 362.4
click at [649, 288] on div "Paragraph list Today, some scientists have argued that the biosphere itself is …" at bounding box center [459, 260] width 583 height 211
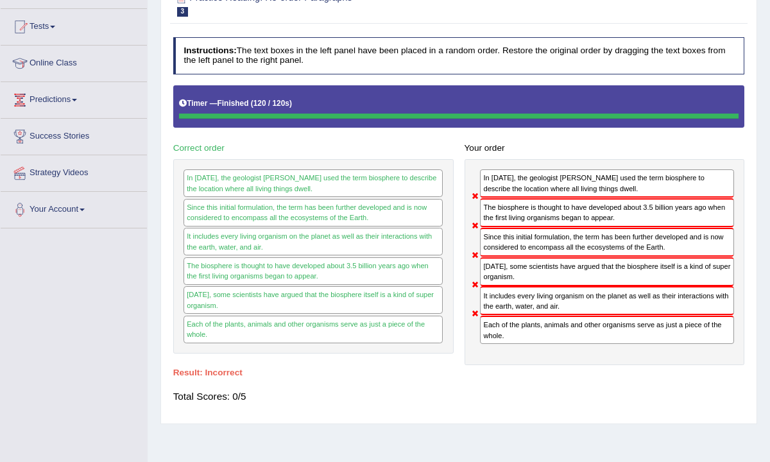
click at [596, 386] on div "Instructions: The text boxes in the left panel have been placed in a random ord…" at bounding box center [458, 225] width 577 height 386
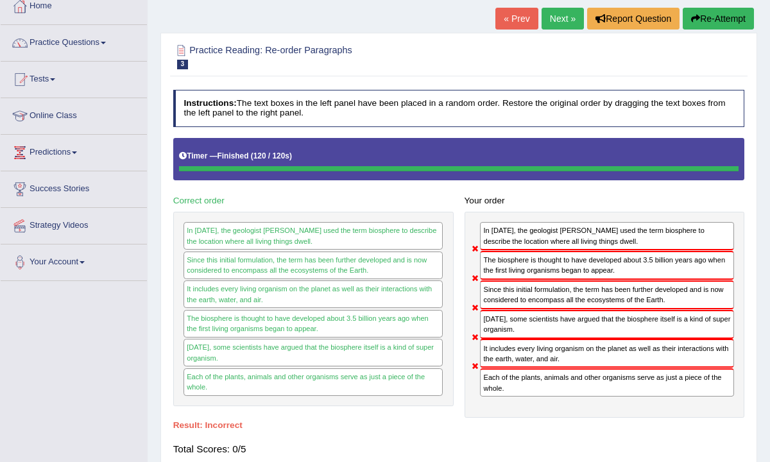
scroll to position [0, 0]
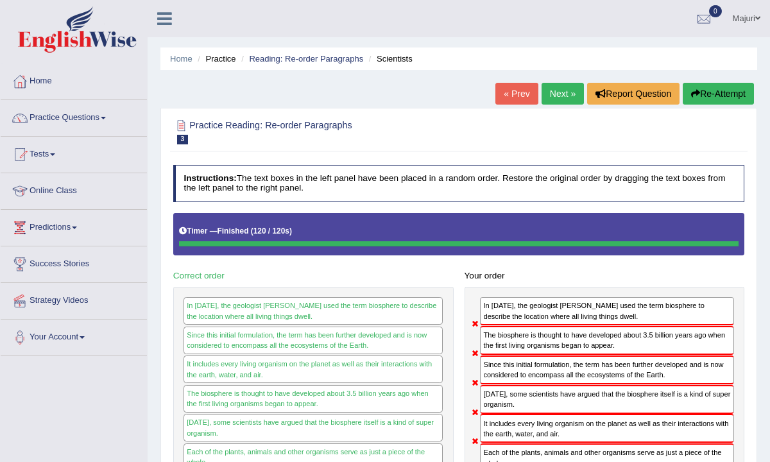
click at [548, 100] on link "Next »" at bounding box center [563, 94] width 42 height 22
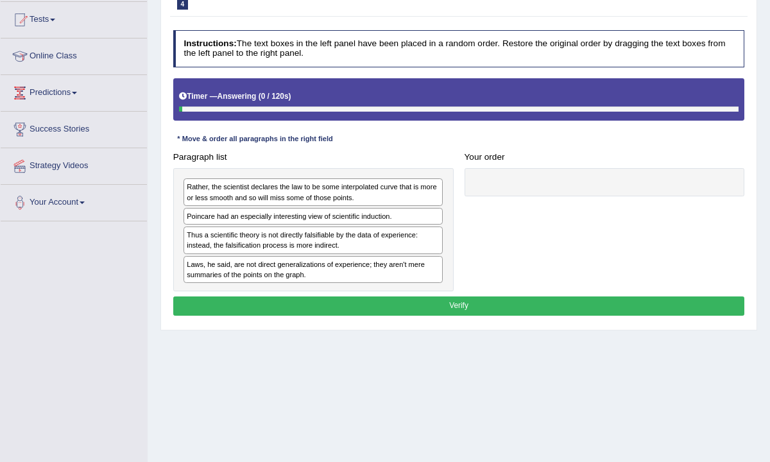
scroll to position [139, 0]
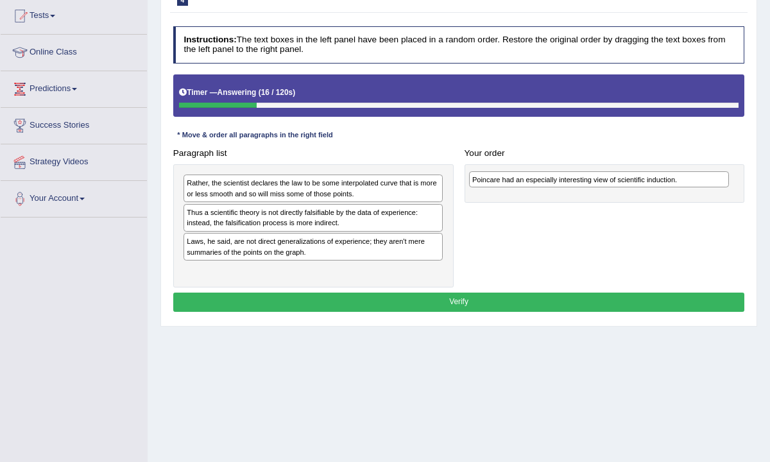
drag, startPoint x: 388, startPoint y: 215, endPoint x: 727, endPoint y: 188, distance: 339.4
click at [727, 188] on div "Paragraph list Rather, the scientist declares the law to be some interpolated c…" at bounding box center [459, 216] width 583 height 144
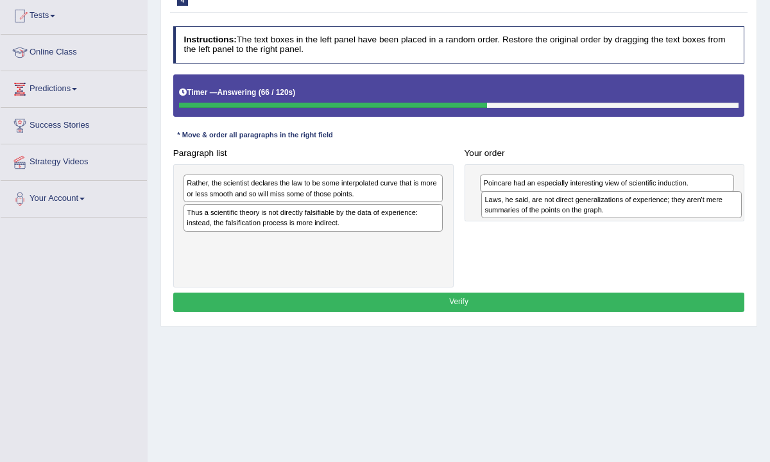
drag, startPoint x: 343, startPoint y: 245, endPoint x: 697, endPoint y: 211, distance: 355.4
click at [697, 213] on div "Laws, he said, are not direct generalizations of experience; they aren't mere s…" at bounding box center [612, 204] width 261 height 27
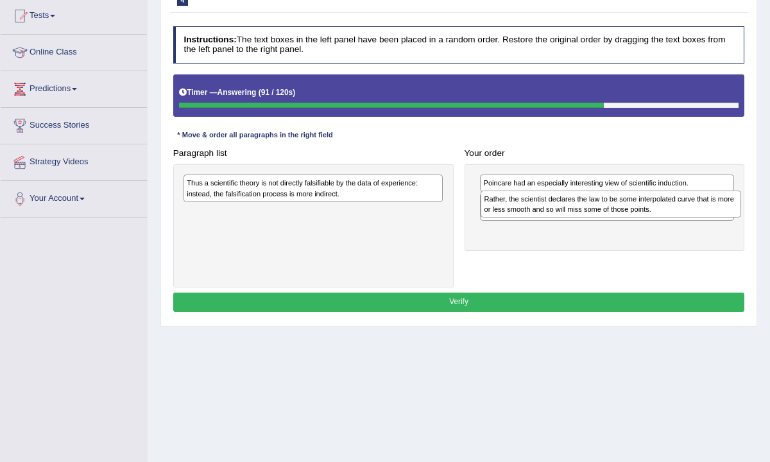
drag, startPoint x: 388, startPoint y: 184, endPoint x: 742, endPoint y: 208, distance: 353.9
click at [742, 208] on div "Paragraph list Rather, the scientist declares the law to be some interpolated c…" at bounding box center [459, 216] width 583 height 144
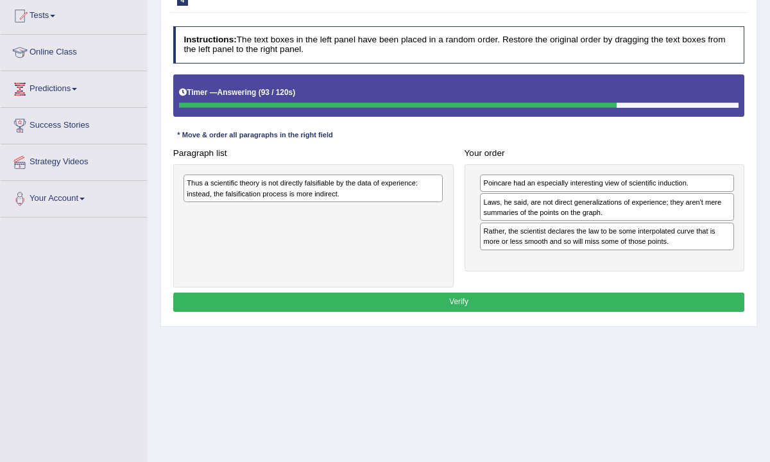
scroll to position [0, 0]
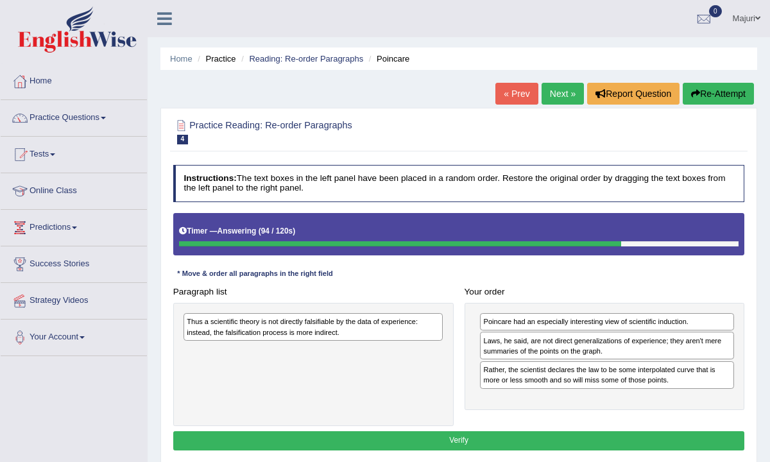
click at [711, 101] on button "Re-Attempt" at bounding box center [718, 94] width 71 height 22
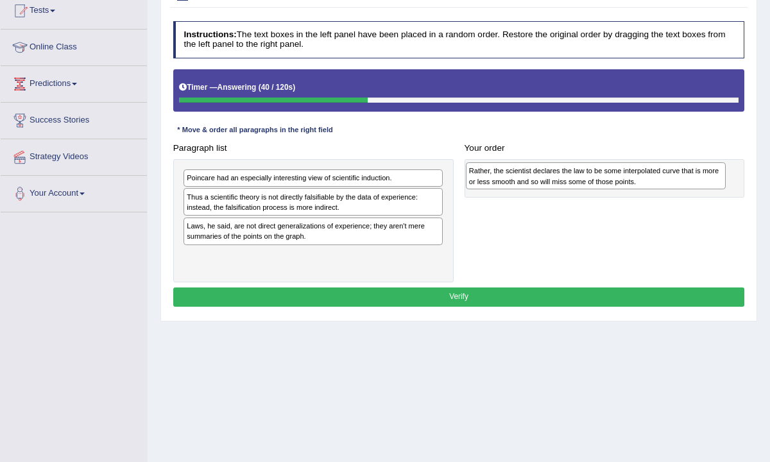
drag, startPoint x: 297, startPoint y: 182, endPoint x: 632, endPoint y: 179, distance: 335.1
click at [632, 179] on div "Rather, the scientist declares the law to be some interpolated curve that is mo…" at bounding box center [596, 175] width 261 height 27
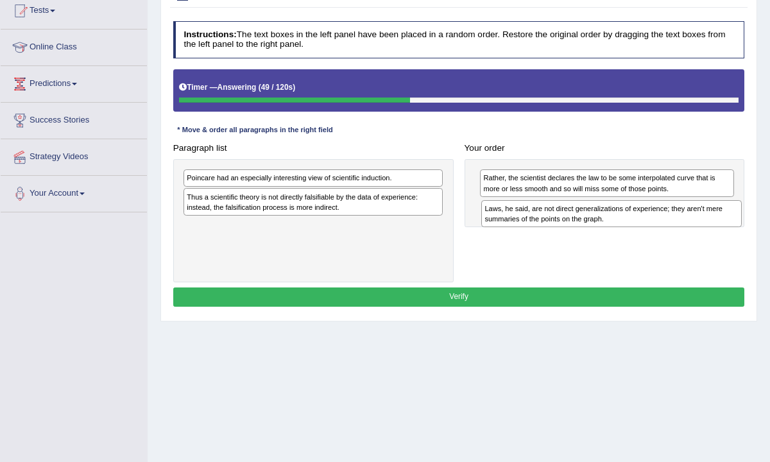
drag, startPoint x: 280, startPoint y: 231, endPoint x: 634, endPoint y: 226, distance: 353.8
click at [634, 226] on div "Paragraph list Poincare had an especially interesting view of scientific induct…" at bounding box center [459, 211] width 583 height 144
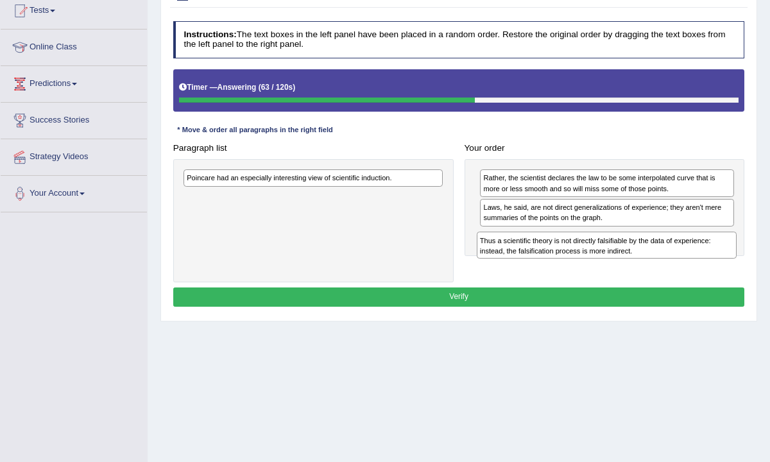
drag, startPoint x: 291, startPoint y: 202, endPoint x: 638, endPoint y: 260, distance: 351.5
click at [639, 263] on div "Paragraph list Poincare had an especially interesting view of scientific induct…" at bounding box center [459, 211] width 583 height 144
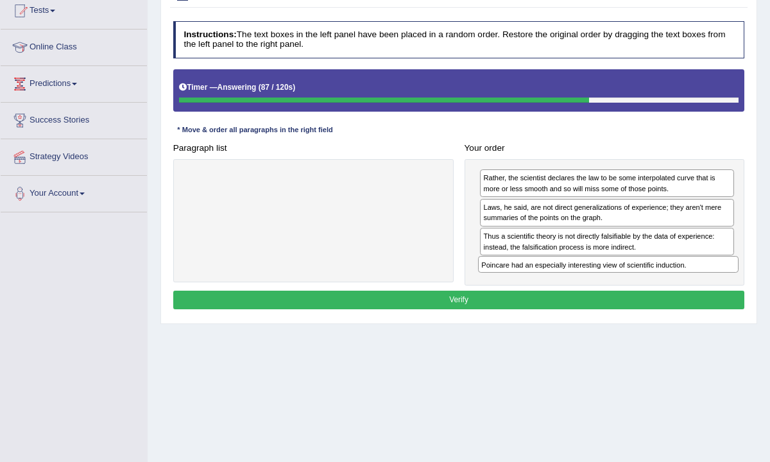
drag, startPoint x: 343, startPoint y: 176, endPoint x: 693, endPoint y: 284, distance: 366.1
click at [693, 284] on div "Instructions: The text boxes in the left panel have been placed in a random ord…" at bounding box center [458, 167] width 577 height 302
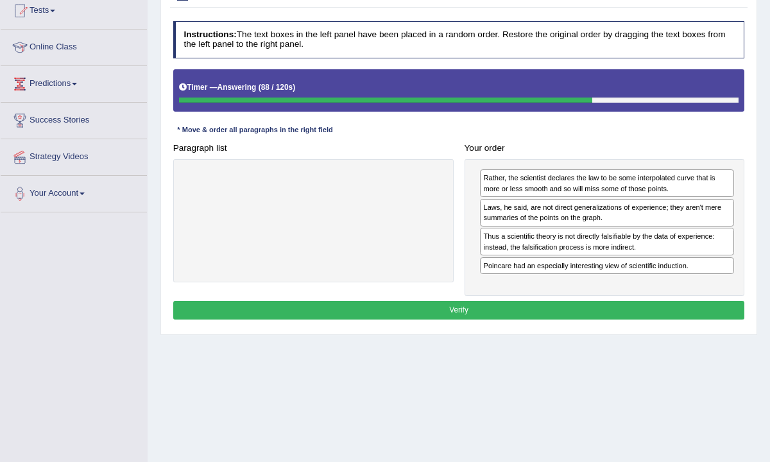
click at [636, 308] on button "Verify" at bounding box center [459, 310] width 572 height 19
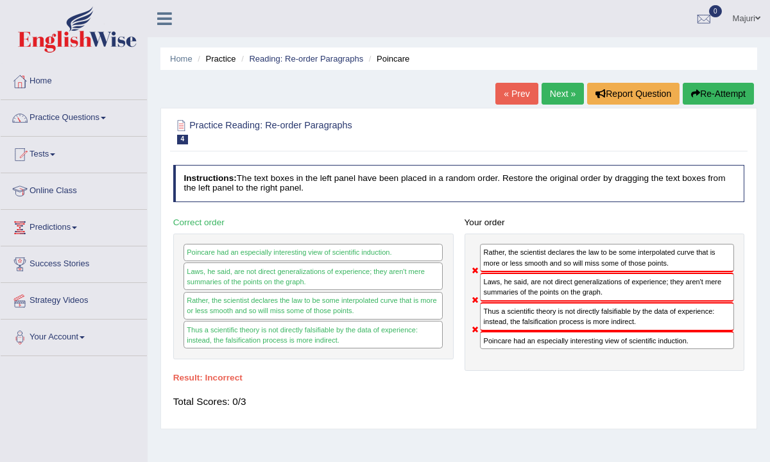
click at [713, 93] on button "Re-Attempt" at bounding box center [718, 94] width 71 height 22
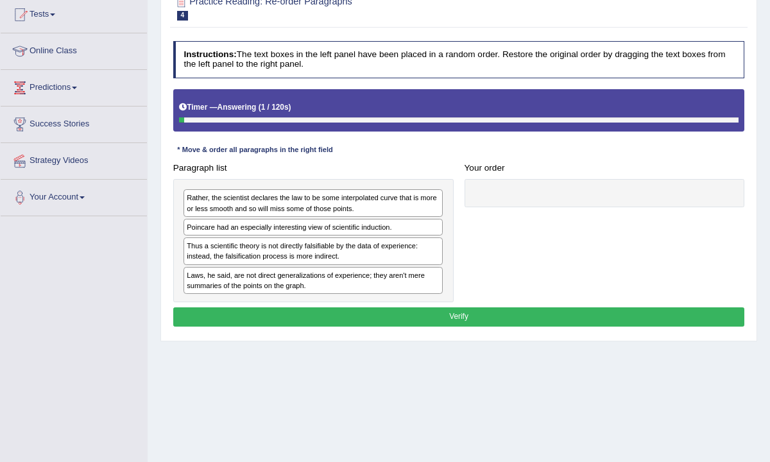
scroll to position [141, 0]
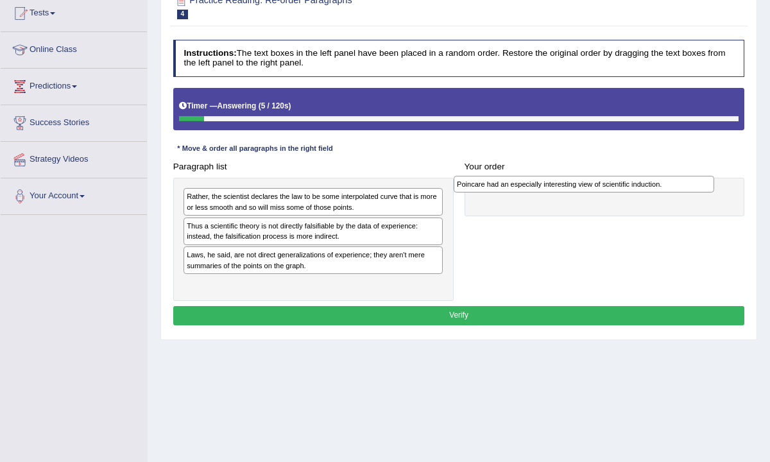
drag, startPoint x: 372, startPoint y: 225, endPoint x: 693, endPoint y: 187, distance: 323.2
click at [693, 187] on div "Poincare had an especially interesting view of scientific induction." at bounding box center [584, 184] width 261 height 17
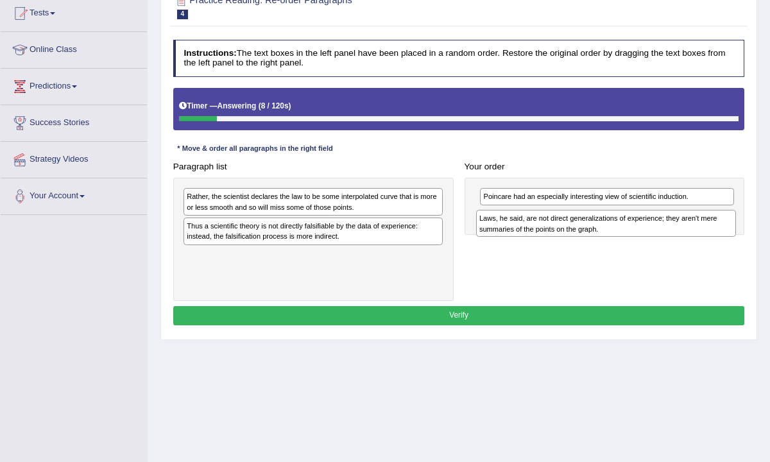
drag, startPoint x: 342, startPoint y: 258, endPoint x: 691, endPoint y: 227, distance: 351.2
click at [691, 231] on div "Laws, he said, are not direct generalizations of experience; they aren't mere s…" at bounding box center [606, 223] width 261 height 27
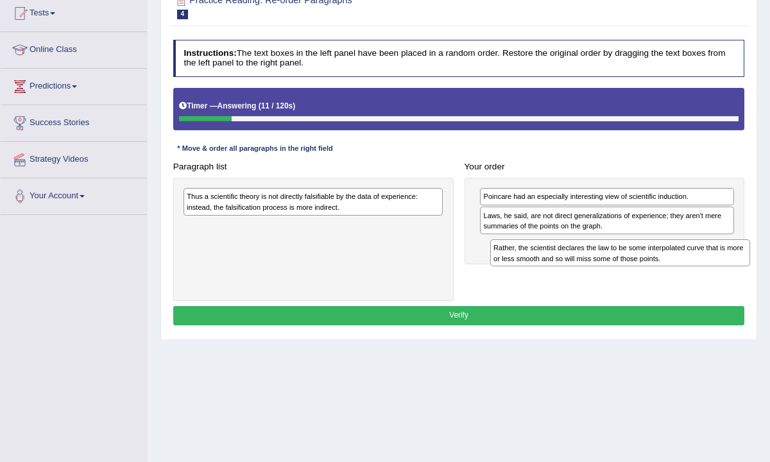
drag, startPoint x: 362, startPoint y: 200, endPoint x: 726, endPoint y: 266, distance: 370.0
click at [726, 266] on div "Paragraph list Rather, the scientist declares the law to be some interpolated c…" at bounding box center [459, 229] width 583 height 144
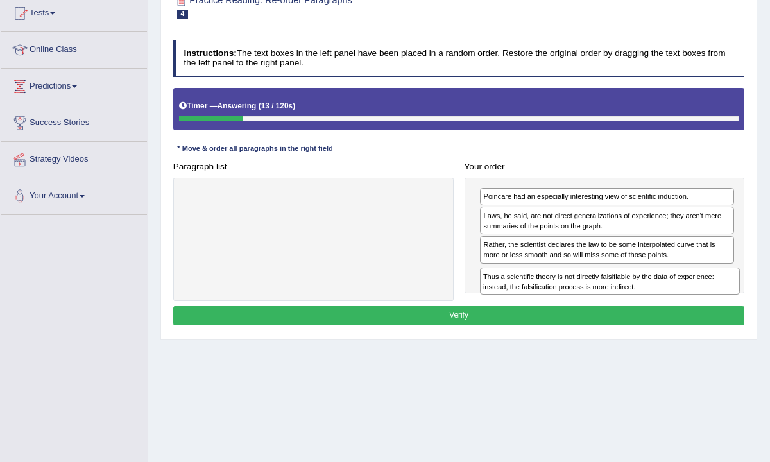
drag, startPoint x: 343, startPoint y: 200, endPoint x: 695, endPoint y: 300, distance: 365.6
click at [695, 300] on div "Instructions: The text boxes in the left panel have been placed in a random ord…" at bounding box center [458, 184] width 577 height 299
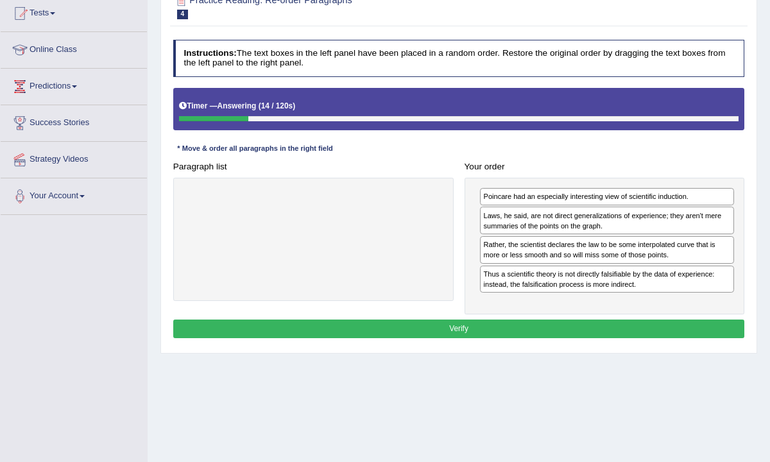
click at [681, 325] on button "Verify" at bounding box center [459, 329] width 572 height 19
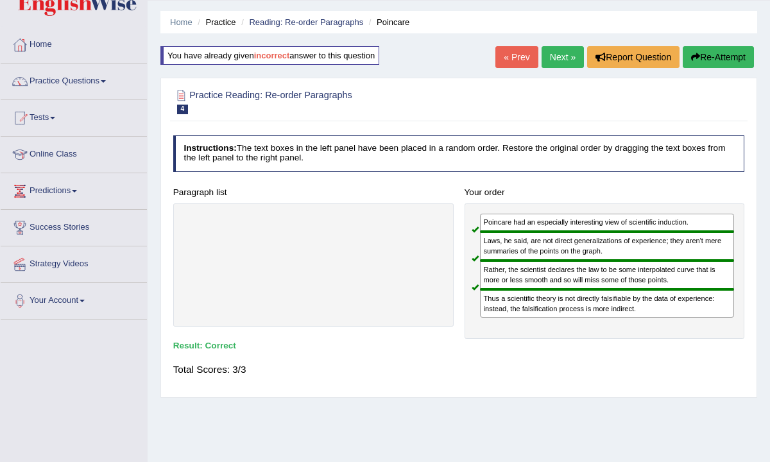
scroll to position [0, 0]
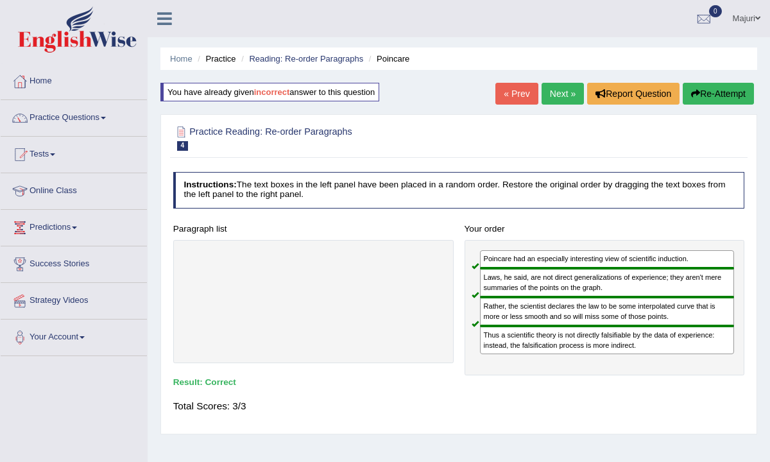
click at [547, 94] on link "Next »" at bounding box center [563, 94] width 42 height 22
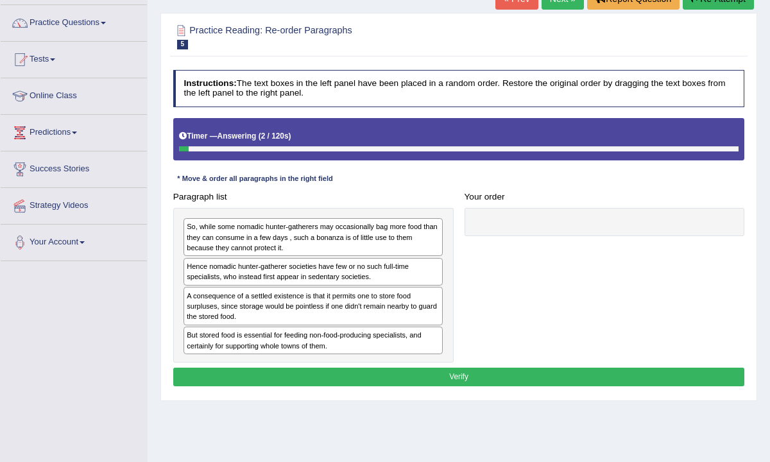
scroll to position [96, 0]
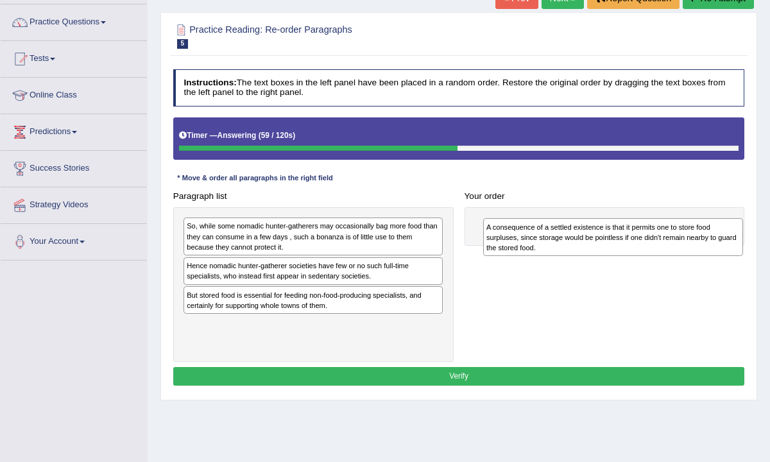
drag, startPoint x: 333, startPoint y: 293, endPoint x: 686, endPoint y: 233, distance: 357.6
click at [685, 234] on div "A consequence of a settled existence is that it permits one to store food surpl…" at bounding box center [613, 236] width 261 height 37
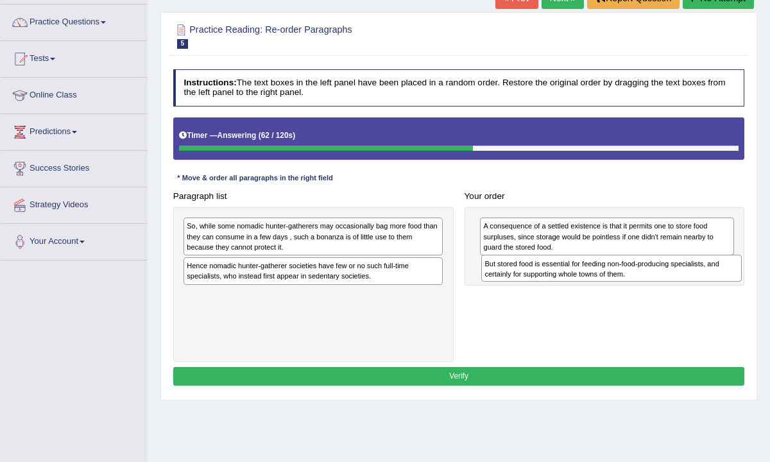
drag, startPoint x: 331, startPoint y: 301, endPoint x: 686, endPoint y: 282, distance: 354.9
click at [685, 283] on div "Paragraph list So, while some nomadic hunter-gatherers may occasionally bag mor…" at bounding box center [459, 274] width 583 height 175
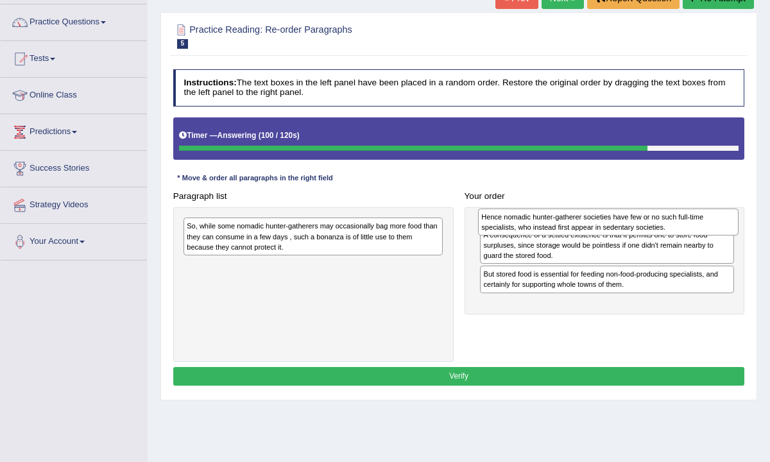
drag, startPoint x: 245, startPoint y: 270, endPoint x: 595, endPoint y: 226, distance: 352.7
click at [595, 226] on div "Hence nomadic hunter-gatherer societies have few or no such full-time specialis…" at bounding box center [608, 222] width 261 height 27
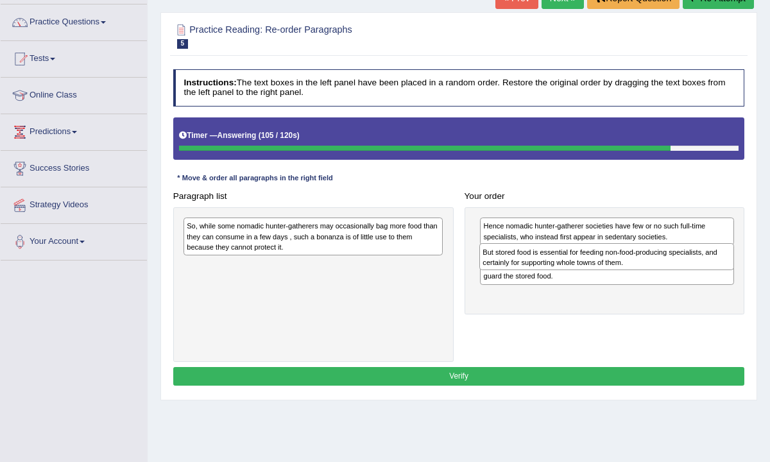
drag, startPoint x: 582, startPoint y: 300, endPoint x: 585, endPoint y: 269, distance: 31.6
click at [585, 269] on div "But stored food is essential for feeding non-food-producing specialists, and ce…" at bounding box center [607, 256] width 255 height 27
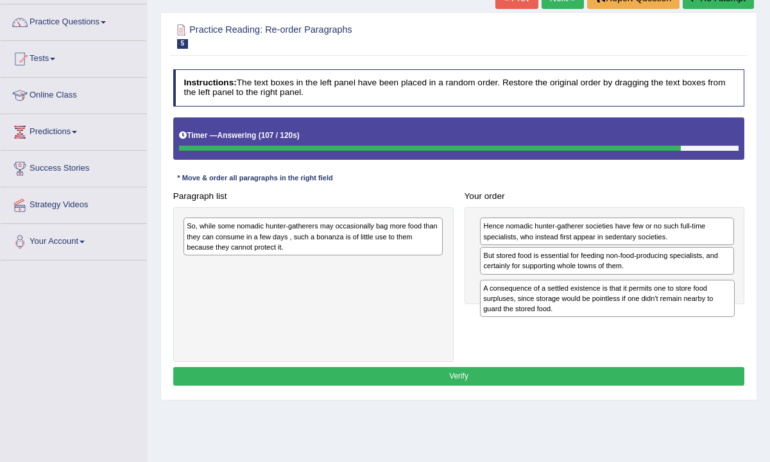
drag, startPoint x: 572, startPoint y: 265, endPoint x: 579, endPoint y: 325, distance: 60.8
click at [579, 324] on div "Paragraph list So, while some nomadic hunter-gatherers may occasionally bag mor…" at bounding box center [459, 274] width 583 height 175
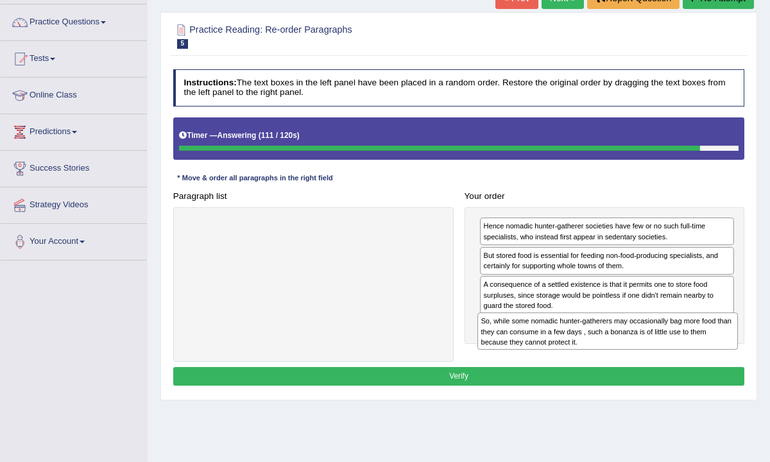
drag, startPoint x: 313, startPoint y: 232, endPoint x: 662, endPoint y: 350, distance: 368.5
click at [662, 350] on div "Paragraph list So, while some nomadic hunter-gatherers may occasionally bag mor…" at bounding box center [459, 274] width 583 height 175
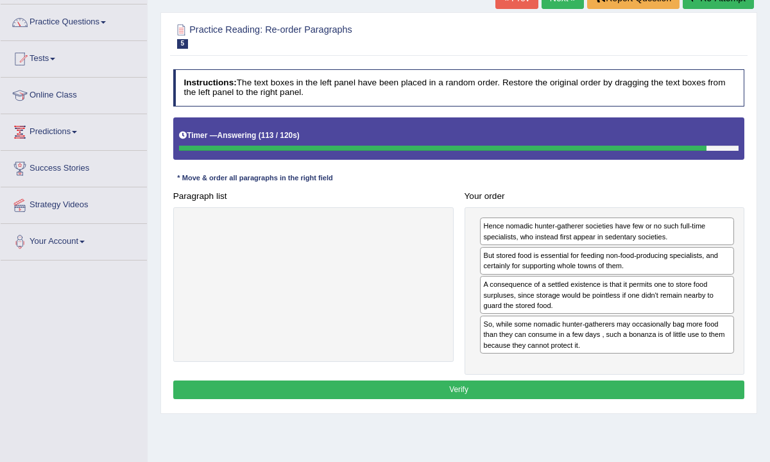
click at [626, 388] on button "Verify" at bounding box center [459, 390] width 572 height 19
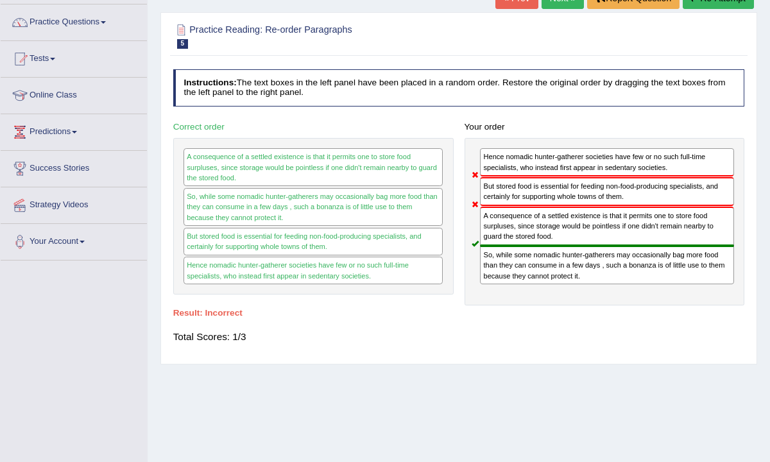
scroll to position [0, 0]
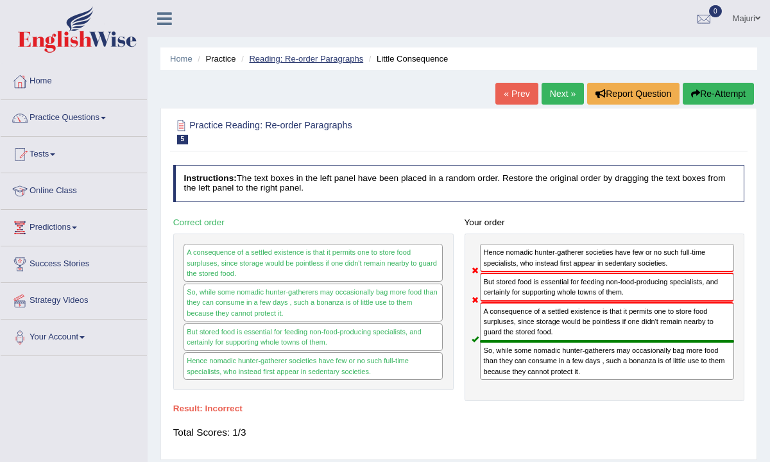
click at [281, 58] on link "Reading: Re-order Paragraphs" at bounding box center [306, 59] width 114 height 10
